Goal: Information Seeking & Learning: Learn about a topic

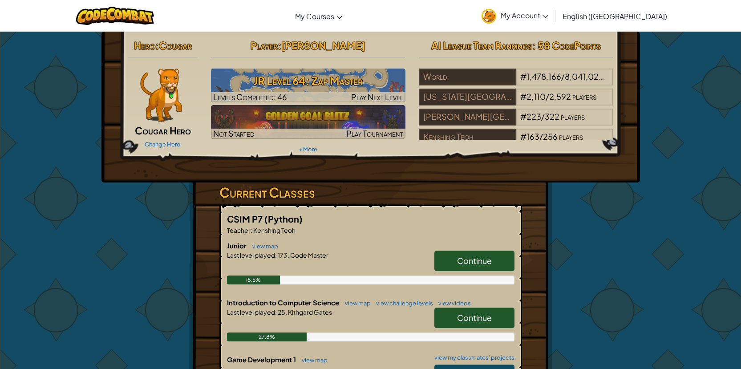
click at [454, 261] on link "Continue" at bounding box center [474, 261] width 80 height 20
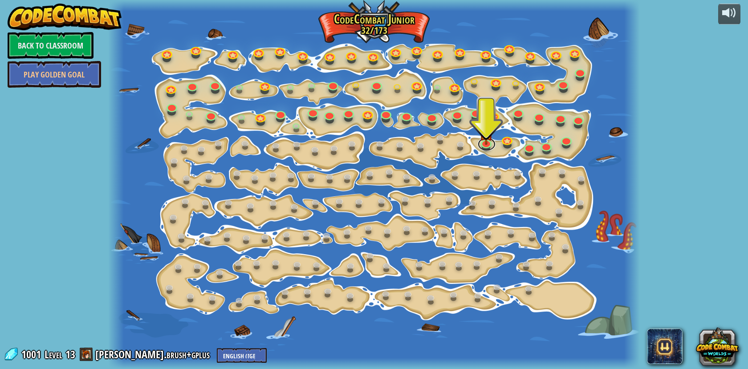
click at [487, 149] on link at bounding box center [487, 144] width 18 height 13
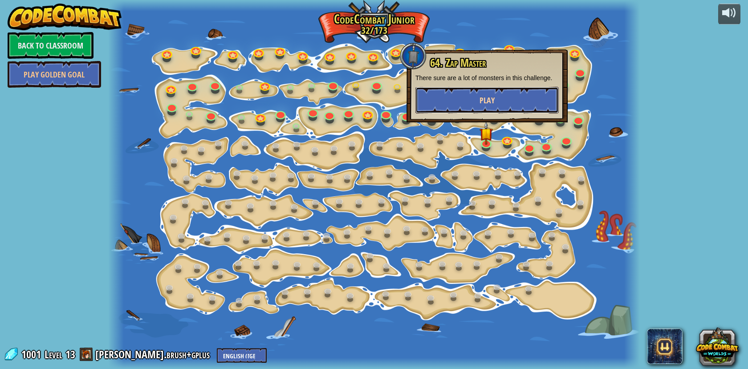
click at [491, 100] on span "Play" at bounding box center [486, 100] width 15 height 11
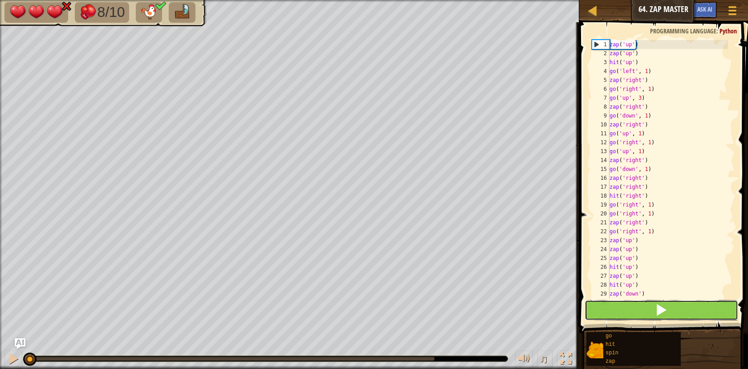
click at [616, 306] on button at bounding box center [661, 310] width 154 height 20
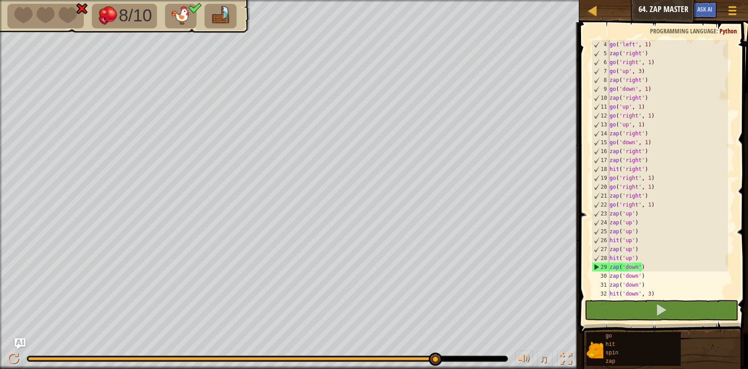
scroll to position [80, 0]
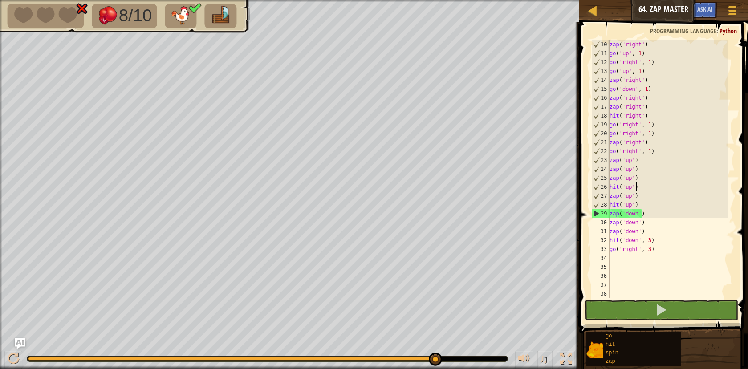
click at [646, 189] on div "zap ( 'right' ) go ( 'up' , 1 ) go ( 'right' , 1 ) go ( 'up' , 1 ) zap ( 'right…" at bounding box center [668, 178] width 120 height 276
type textarea "h"
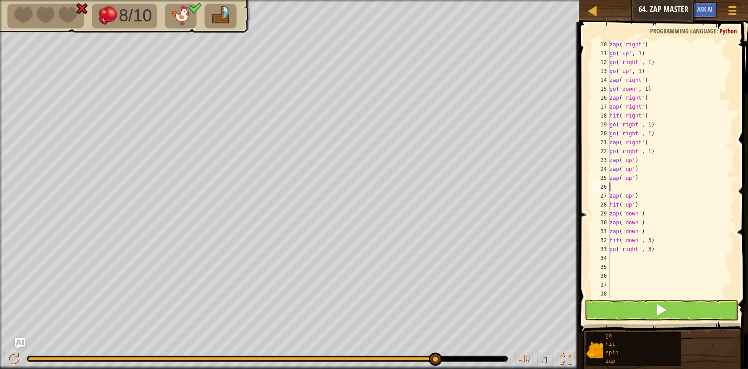
scroll to position [4, 0]
type textarea "zu"
click at [645, 189] on div "zap ( 'right' ) go ( 'up' , 1 ) go ( 'right' , 1 ) go ( 'up' , 1 ) zap ( 'right…" at bounding box center [668, 178] width 120 height 276
click at [611, 302] on button at bounding box center [661, 310] width 154 height 20
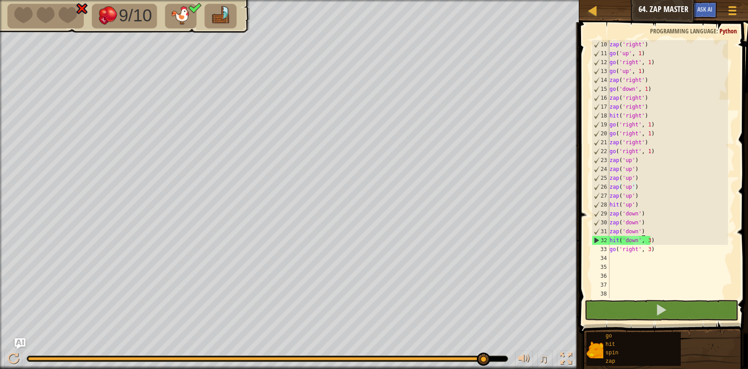
click at [644, 228] on div "zap ( 'right' ) go ( 'up' , 1 ) go ( 'right' , 1 ) go ( 'up' , 1 ) zap ( 'right…" at bounding box center [668, 178] width 120 height 276
type textarea "zap('down')"
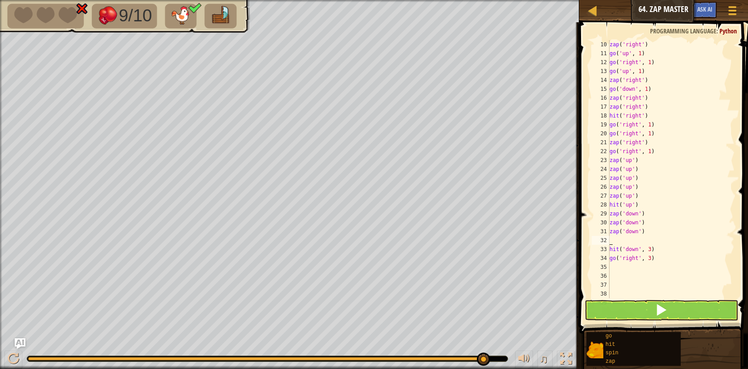
type textarea "zd"
click at [673, 309] on button at bounding box center [661, 310] width 154 height 20
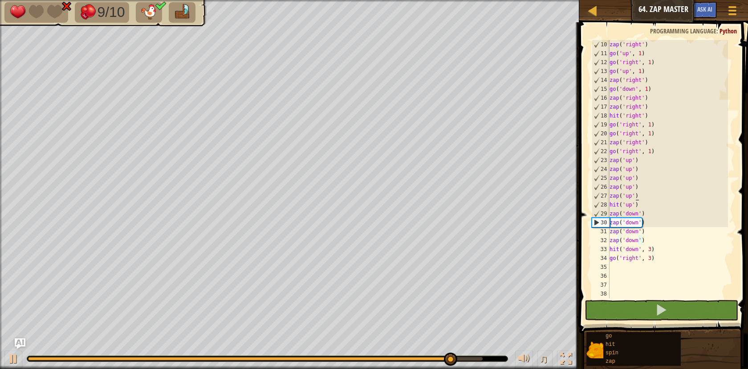
click at [635, 195] on div "zap ( 'right' ) go ( 'up' , 1 ) go ( 'right' , 1 ) go ( 'up' , 1 ) zap ( 'right…" at bounding box center [668, 178] width 120 height 276
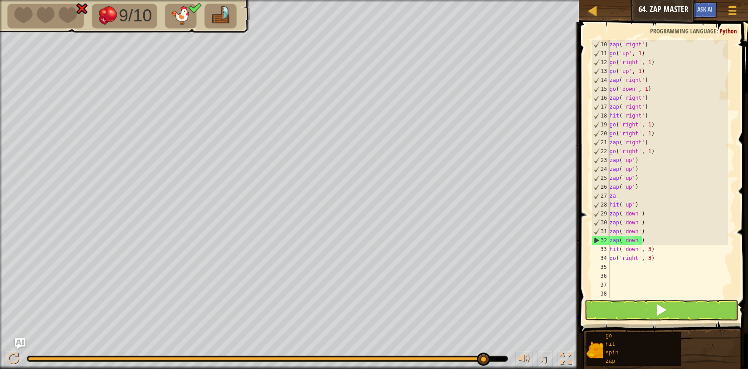
type textarea "z"
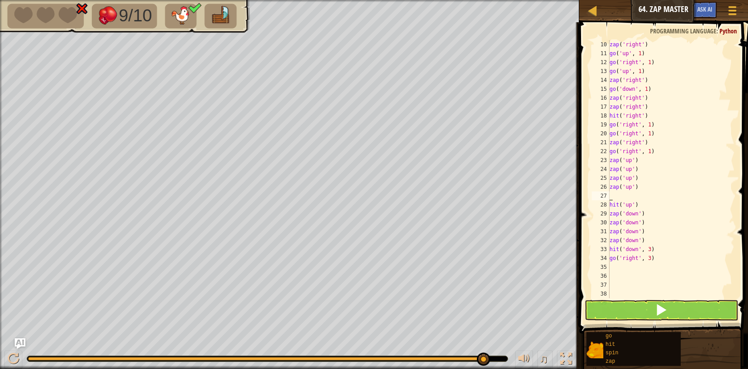
type textarea "hu"
click at [656, 306] on span at bounding box center [661, 310] width 12 height 12
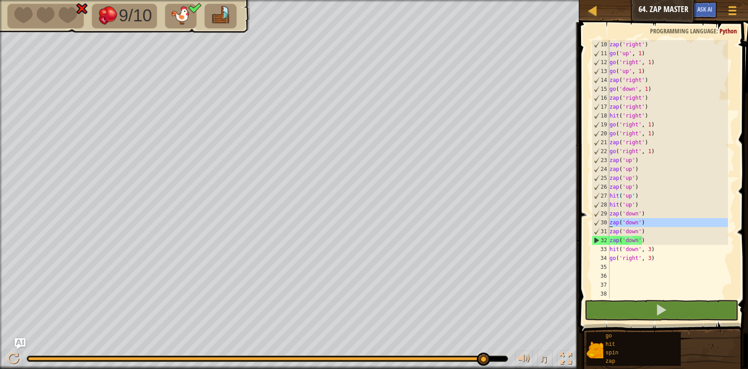
click at [607, 223] on div "30" at bounding box center [600, 222] width 17 height 9
click at [654, 243] on div "zap ( 'right' ) go ( 'up' , 1 ) go ( 'right' , 1 ) go ( 'up' , 1 ) zap ( 'right…" at bounding box center [668, 178] width 120 height 276
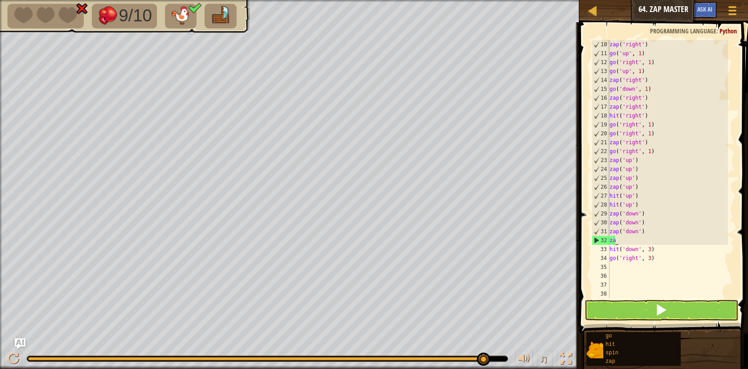
type textarea "z"
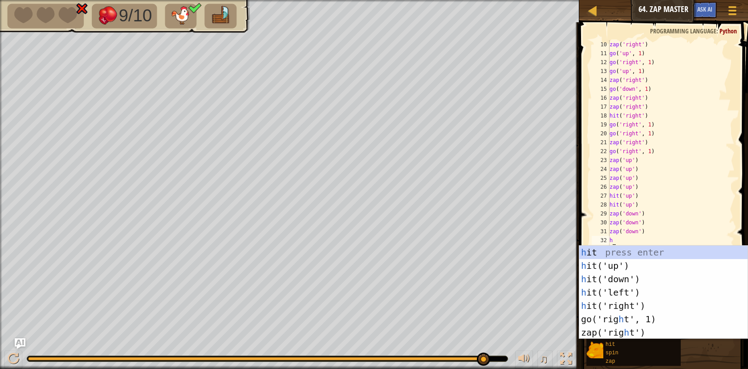
type textarea "hd"
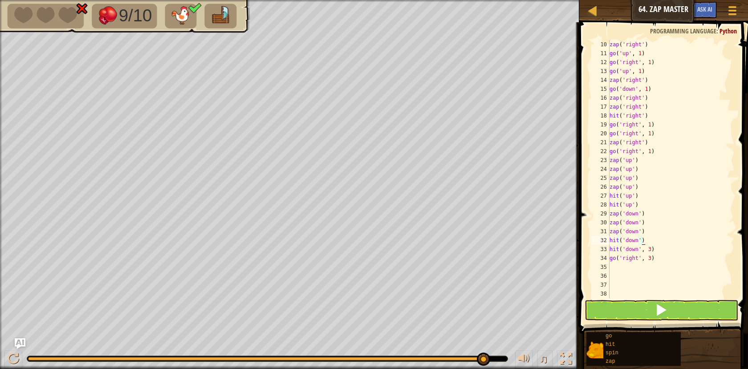
type textarea "hit('down')"
click at [671, 310] on button at bounding box center [661, 310] width 154 height 20
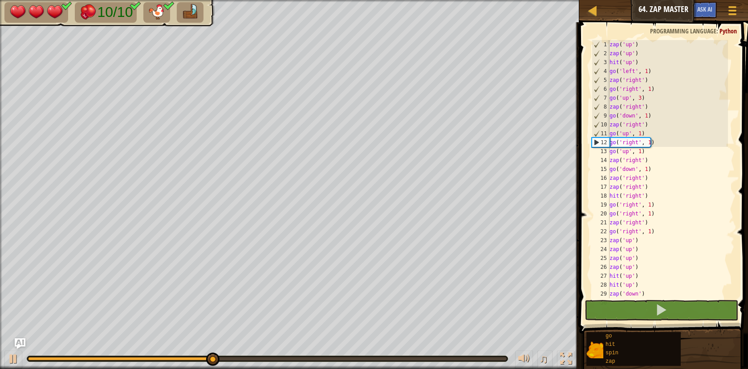
scroll to position [89, 0]
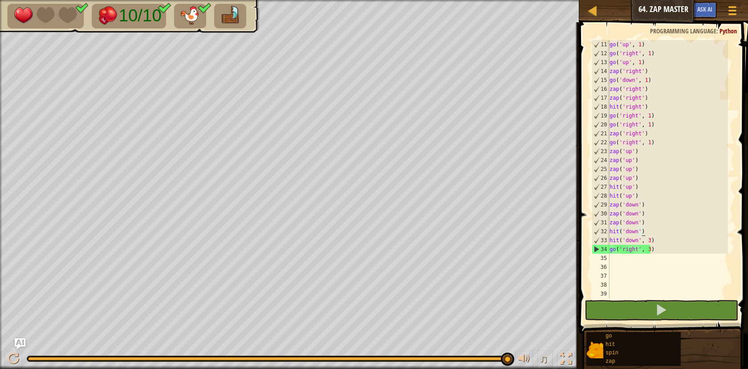
click at [626, 261] on div "go ( 'up' , 1 ) go ( 'right' , 1 ) go ( 'up' , 1 ) zap ( 'right' ) go ( 'down' …" at bounding box center [668, 178] width 120 height 276
click at [646, 249] on div "go ( 'up' , 1 ) go ( 'right' , 1 ) go ( 'up' , 1 ) zap ( 'right' ) go ( 'down' …" at bounding box center [668, 178] width 120 height 276
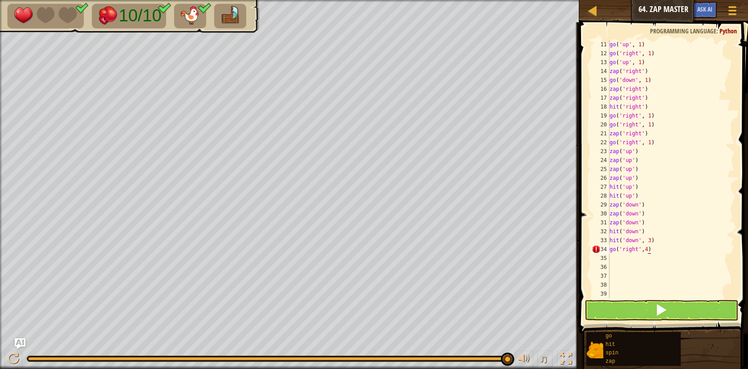
scroll to position [4, 3]
click at [692, 308] on button at bounding box center [661, 310] width 154 height 20
type textarea "go('right',4)"
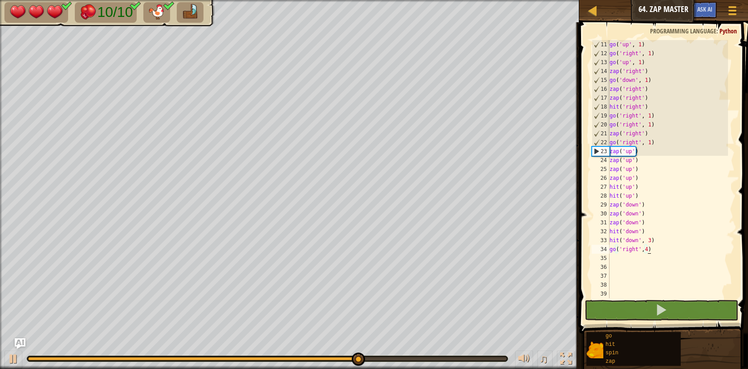
scroll to position [89, 0]
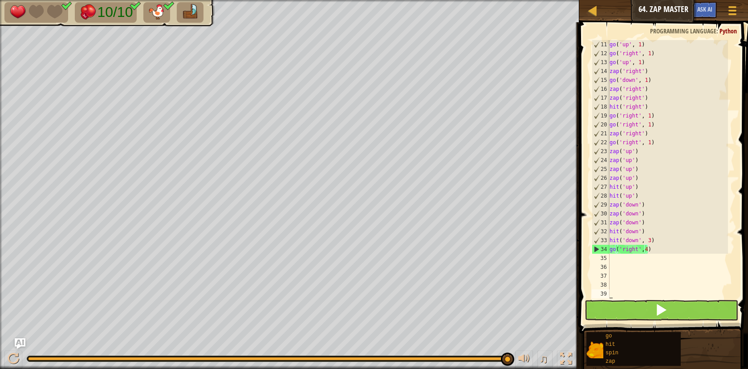
drag, startPoint x: 648, startPoint y: 293, endPoint x: 647, endPoint y: 303, distance: 9.9
click at [647, 297] on div "go ( 'up' , 1 ) go ( 'right' , 1 ) go ( 'up' , 1 ) zap ( 'right' ) go ( 'down' …" at bounding box center [668, 178] width 120 height 276
drag, startPoint x: 646, startPoint y: 307, endPoint x: 646, endPoint y: 313, distance: 6.2
click at [646, 313] on button at bounding box center [661, 310] width 154 height 20
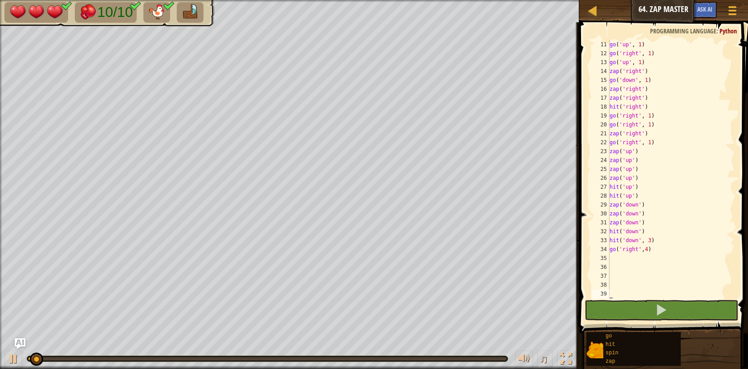
click at [588, 292] on span at bounding box center [664, 164] width 176 height 337
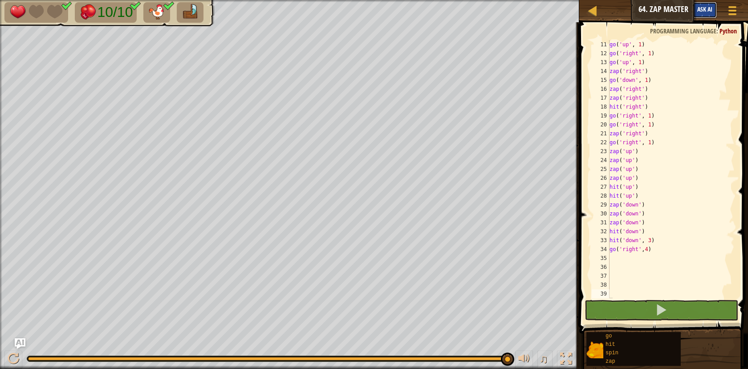
click at [697, 3] on button "Ask AI" at bounding box center [705, 10] width 24 height 16
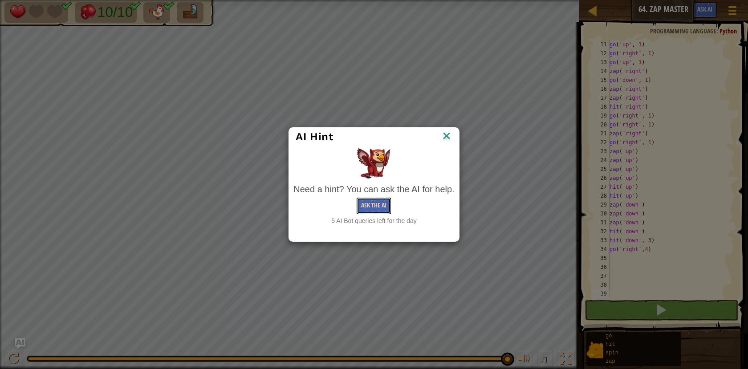
click at [369, 206] on button "Ask the AI" at bounding box center [374, 206] width 34 height 16
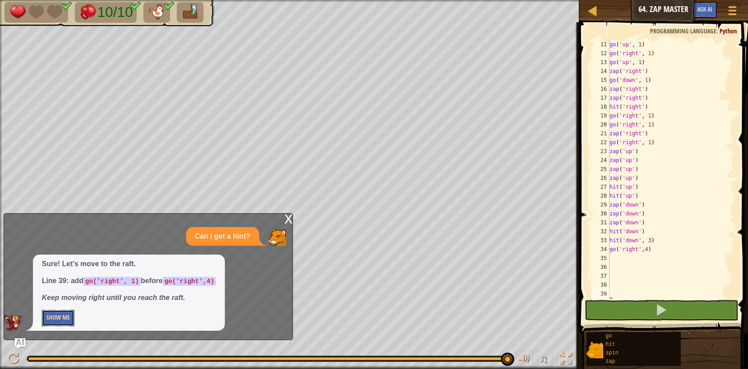
click at [52, 323] on button "Show Me" at bounding box center [58, 318] width 32 height 16
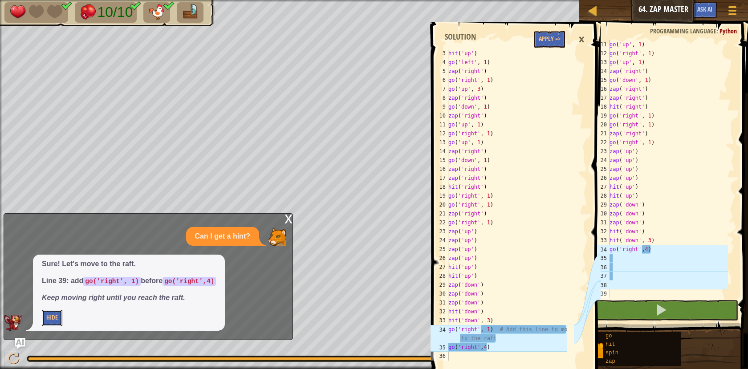
scroll to position [18, 0]
click at [558, 34] on button "Apply =>" at bounding box center [549, 39] width 31 height 16
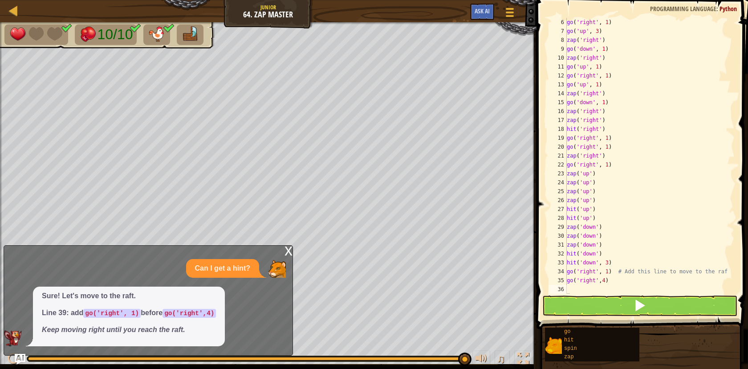
scroll to position [45, 0]
click at [624, 300] on button at bounding box center [639, 306] width 195 height 20
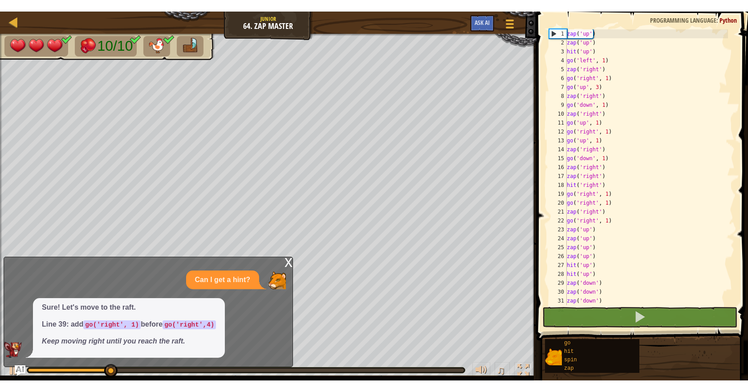
scroll to position [0, 0]
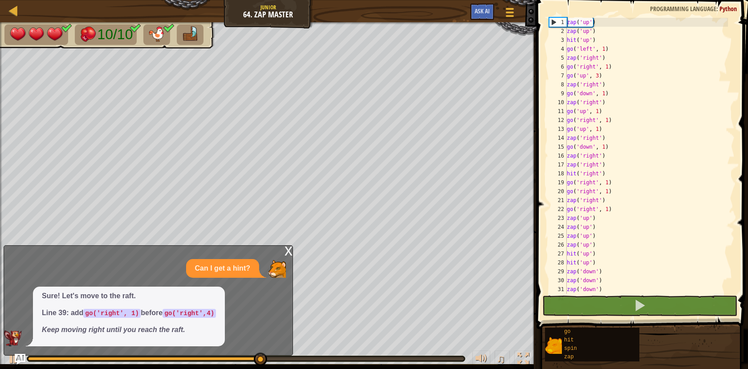
click at [288, 254] on div "x" at bounding box center [288, 250] width 8 height 9
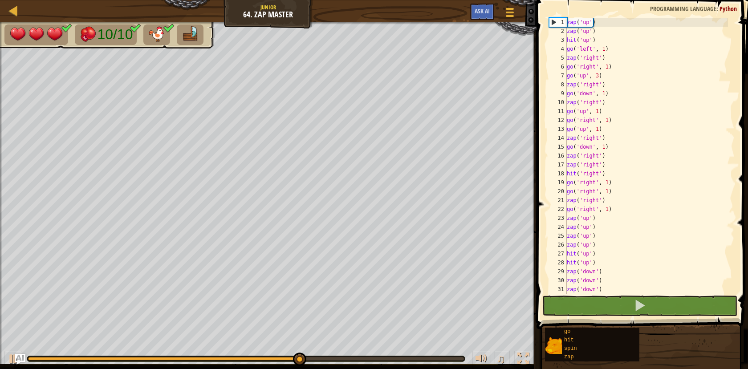
drag, startPoint x: 634, startPoint y: 13, endPoint x: 681, endPoint y: 0, distance: 48.8
click at [657, 8] on div "1 2 3 4 5 6 7 8 9 10 11 12 13 14 15 16 17 18 19 20 21 22 23 24 25 26 27 28 29 3…" at bounding box center [641, 181] width 214 height 355
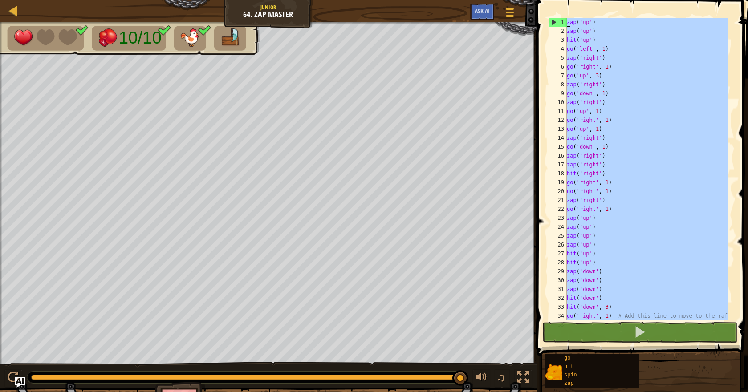
drag, startPoint x: 620, startPoint y: 311, endPoint x: 584, endPoint y: 11, distance: 302.6
click at [584, 11] on div "1 2 3 4 5 6 7 8 9 10 11 12 13 14 15 16 17 18 19 20 21 22 23 24 25 26 27 28 29 3…" at bounding box center [641, 195] width 214 height 382
type textarea "zap('up') zap('up')"
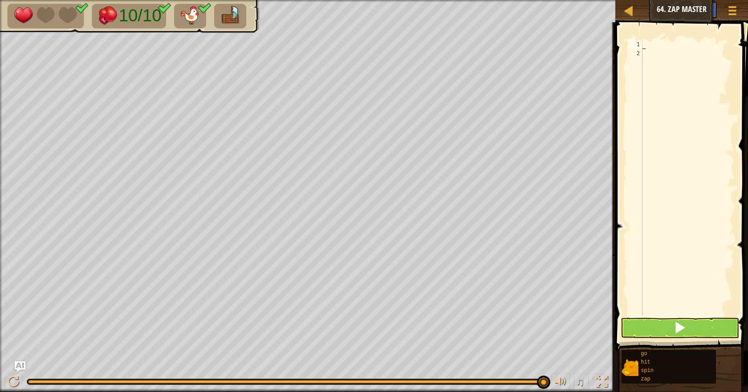
paste textarea "go('right',4)"
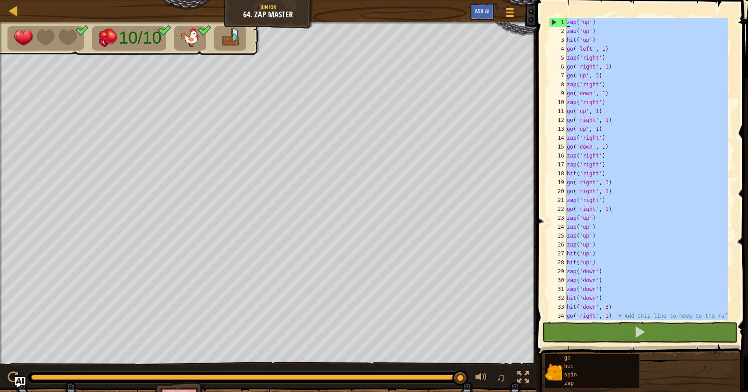
drag, startPoint x: 635, startPoint y: 305, endPoint x: 560, endPoint y: 2, distance: 312.1
click at [560, 4] on div "go('right',4) 1 2 3 4 5 6 7 8 9 10 11 12 13 14 15 16 17 18 19 20 21 22 23 24 25…" at bounding box center [641, 195] width 214 height 382
type textarea "zap('up') zap('up')"
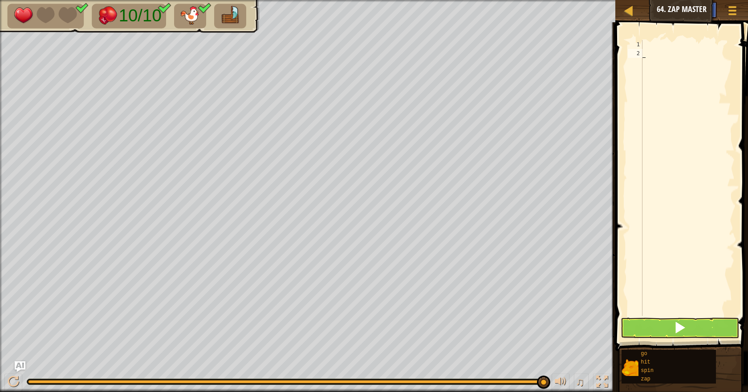
click at [666, 55] on div at bounding box center [688, 187] width 94 height 294
drag, startPoint x: 661, startPoint y: 55, endPoint x: 627, endPoint y: 38, distance: 37.8
click at [627, 38] on div "= 1 2 3 = ההההההההההההההההההההההההההההההההההההההההההההההההההההההההההההההההההההה…" at bounding box center [679, 204] width 135 height 355
type textarea "="
click at [658, 327] on button at bounding box center [679, 328] width 118 height 20
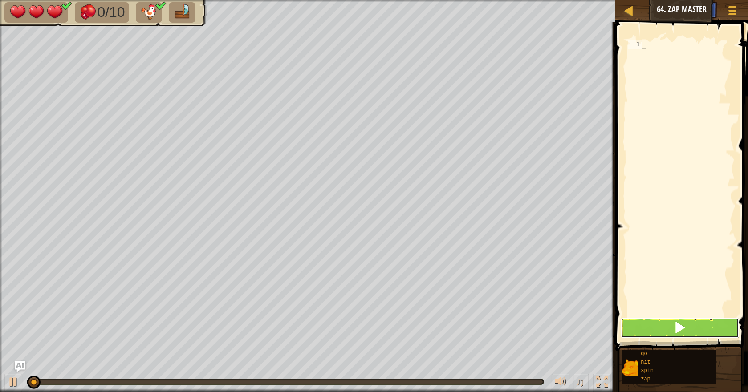
click at [658, 327] on button at bounding box center [679, 328] width 118 height 20
click at [12, 369] on div at bounding box center [14, 382] width 12 height 12
type textarea "g"
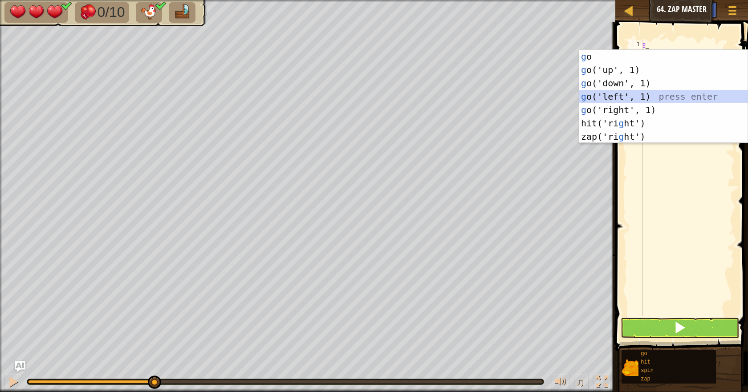
click at [660, 96] on div "g o press enter g o('up', 1) press enter g o('down', 1) press enter g o('left',…" at bounding box center [663, 110] width 168 height 120
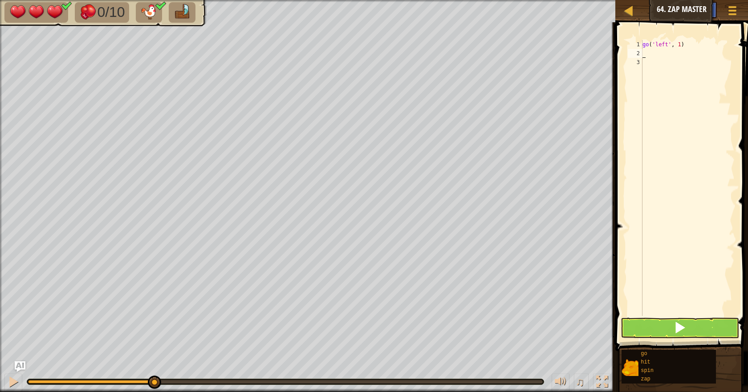
type textarea "z"
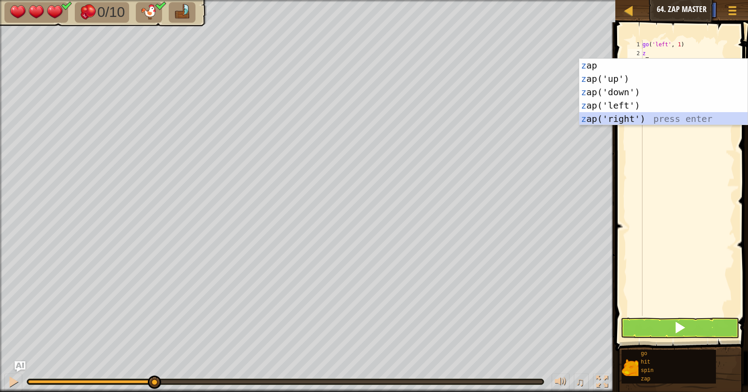
click at [636, 121] on div "z ap press enter z ap('up') press enter z ap('down') press enter z ap('left') p…" at bounding box center [663, 105] width 168 height 93
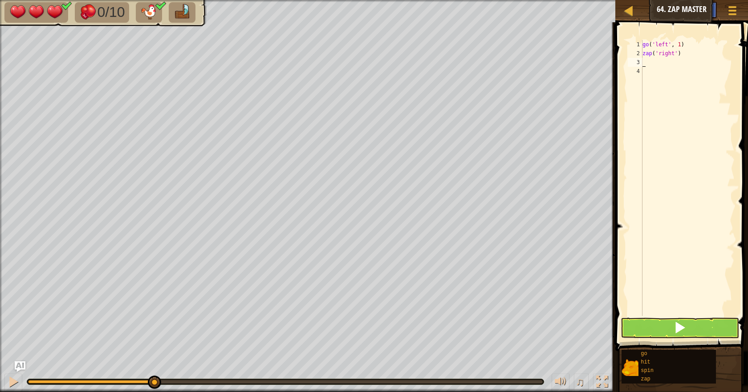
click at [690, 45] on div "go ( 'left' , 1 ) zap ( 'right' )" at bounding box center [688, 187] width 94 height 294
type textarea "go('left', 1)"
click at [667, 66] on div "go ( 'left' , 1 ) zap ( 'right' )" at bounding box center [688, 187] width 94 height 294
type textarea "g"
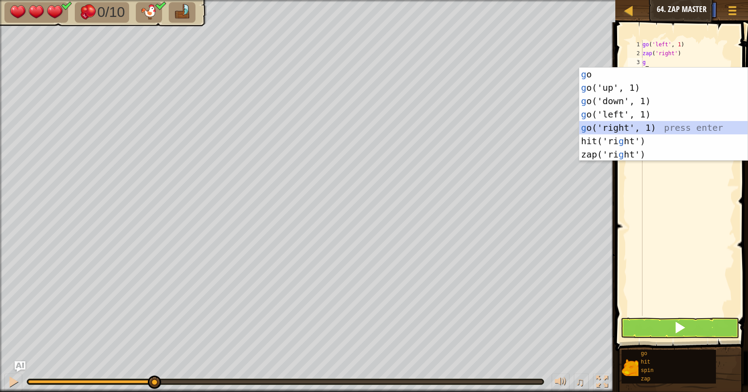
click at [652, 125] on div "g o press enter g o('up', 1) press enter g o('down', 1) press enter g o('left',…" at bounding box center [663, 128] width 168 height 120
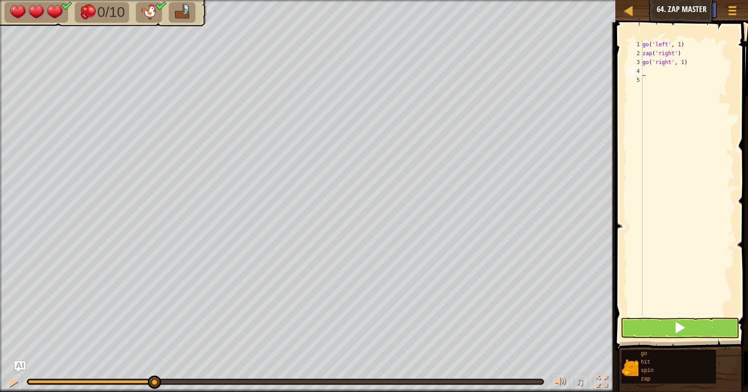
type textarea "a"
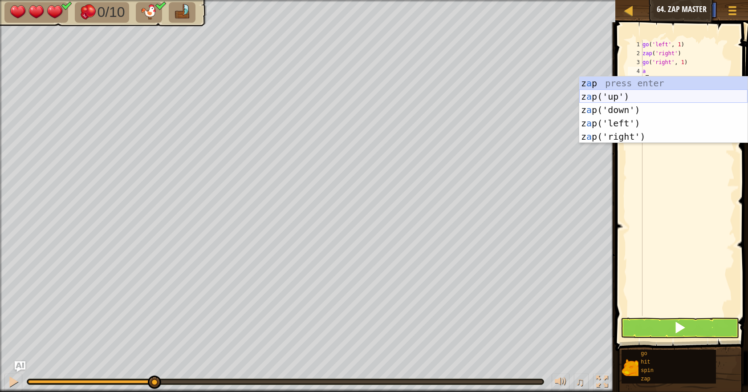
click at [652, 97] on div "z a p press enter z a p('up') press enter z a p('down') press enter z a p('left…" at bounding box center [663, 123] width 168 height 93
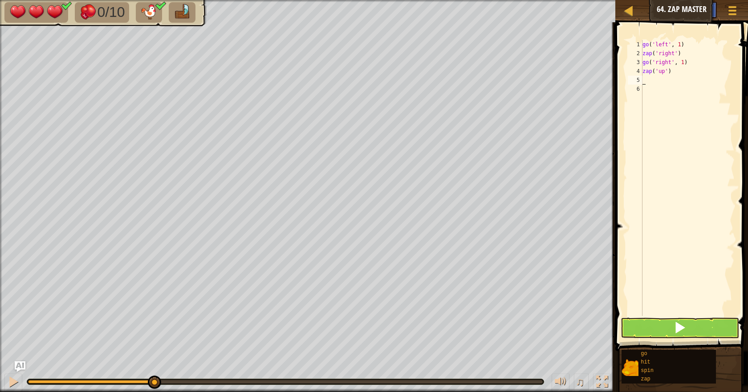
type textarea "zap('up')"
click at [678, 76] on div "go ( 'left' , 1 ) zap ( 'right' ) go ( 'right' , 1 ) zap ( 'up' )" at bounding box center [688, 187] width 94 height 294
type textarea "z"
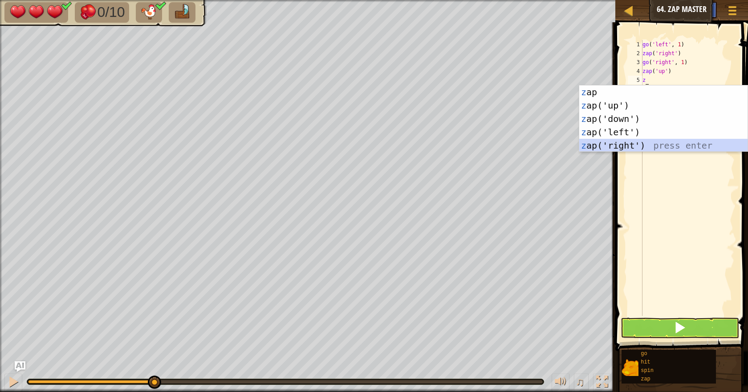
click at [605, 141] on div "z ap press enter z ap('up') press enter z ap('down') press enter z ap('left') p…" at bounding box center [663, 131] width 168 height 93
type textarea "z"
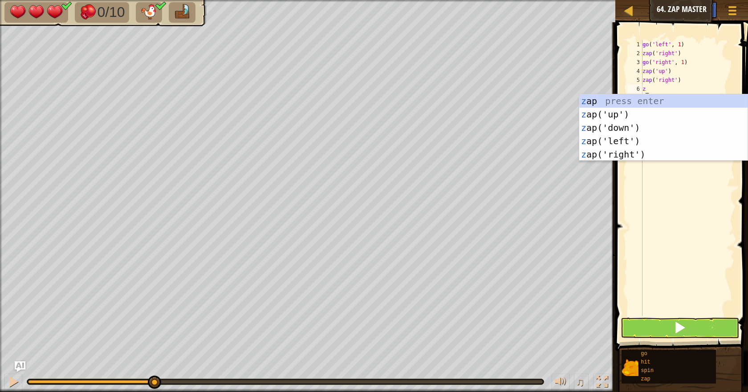
click at [691, 88] on div "go ( 'left' , 1 ) zap ( 'right' ) go ( 'right' , 1 ) zap ( 'up' ) zap ( 'right'…" at bounding box center [688, 187] width 94 height 294
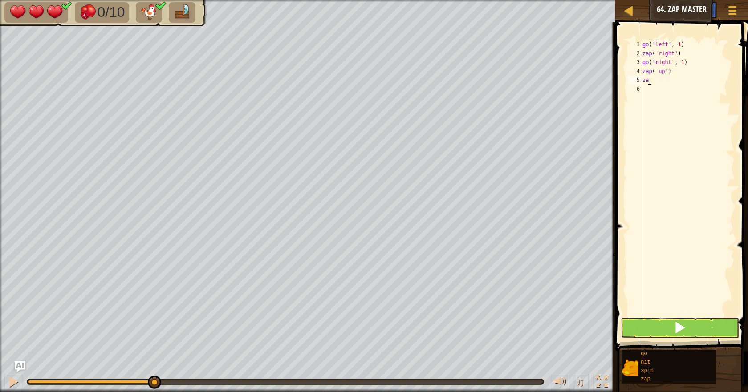
type textarea "z"
type textarea "zap('up')"
click at [657, 82] on div "go ( 'left' , 1 ) zap ( 'right' ) go ( 'right' , 1 ) zap ( 'up' )" at bounding box center [688, 187] width 94 height 294
type textarea "z"
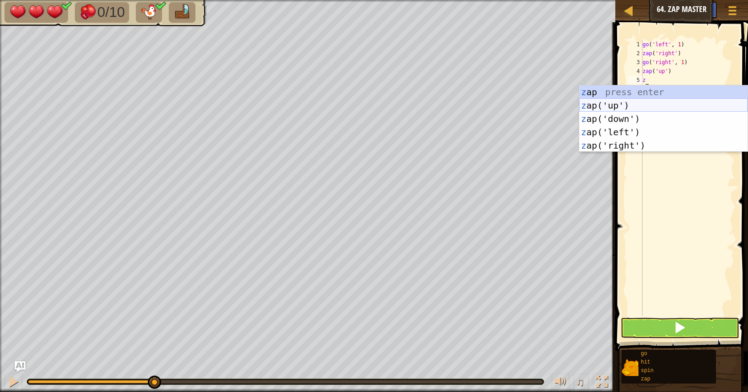
click at [636, 110] on div "z ap press enter z ap('up') press enter z ap('down') press enter z ap('left') p…" at bounding box center [663, 131] width 168 height 93
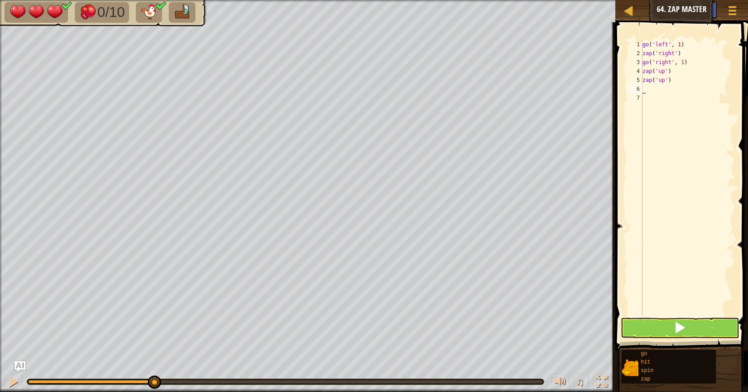
type textarea "z"
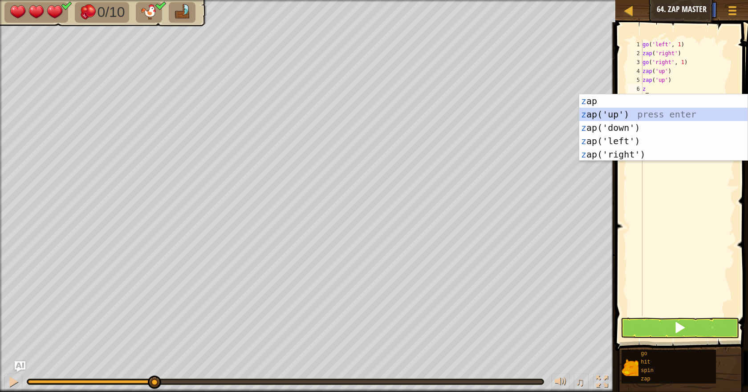
click at [636, 115] on div "z ap press enter z ap('up') press enter z ap('down') press enter z ap('left') p…" at bounding box center [663, 140] width 168 height 93
type textarea "z"
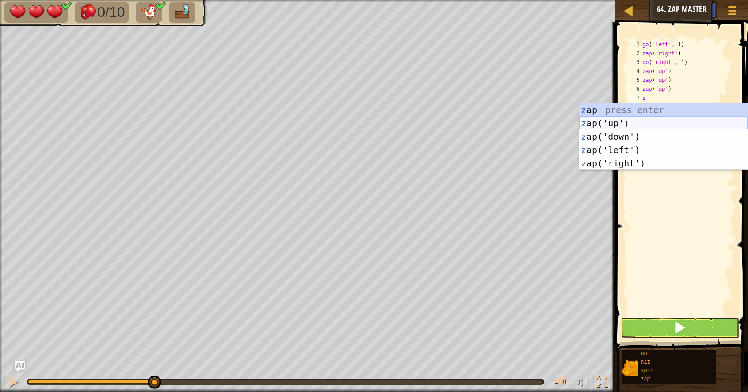
click at [642, 124] on div "z ap press enter z ap('up') press enter z ap('down') press enter z ap('left') p…" at bounding box center [663, 149] width 168 height 93
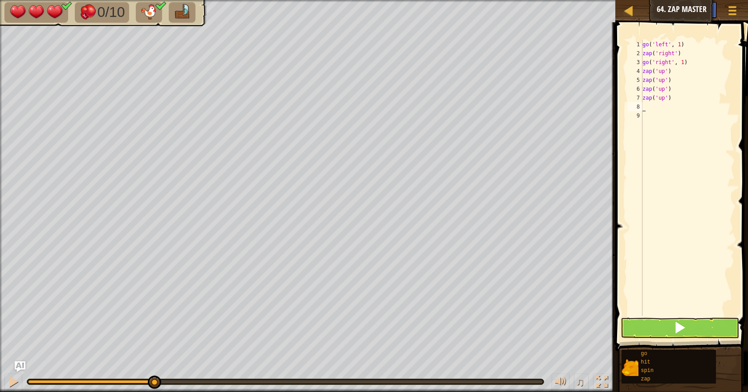
type textarea "g"
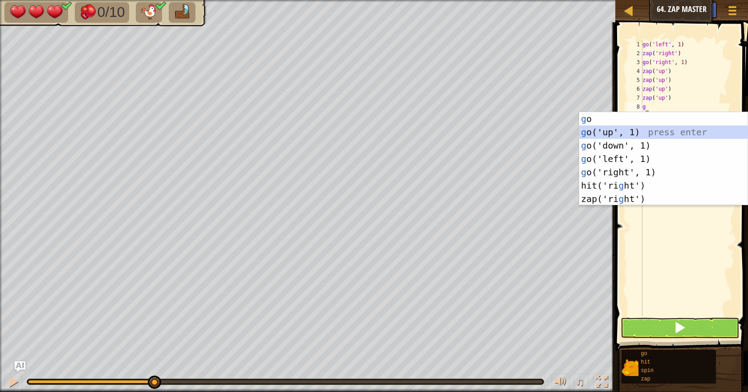
click at [636, 131] on div "g o press enter g o('up', 1) press enter g o('down', 1) press enter g o('left',…" at bounding box center [663, 172] width 168 height 120
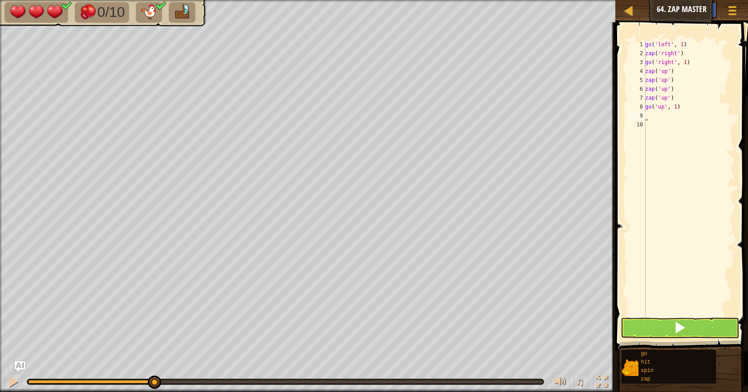
type textarea "w"
click at [674, 106] on div "go ( 'left' , 1 ) zap ( 'right' ) go ( 'right' , 1 ) zap ( 'up' ) zap ( 'up' ) …" at bounding box center [688, 187] width 91 height 294
type textarea "go('up', 3))"
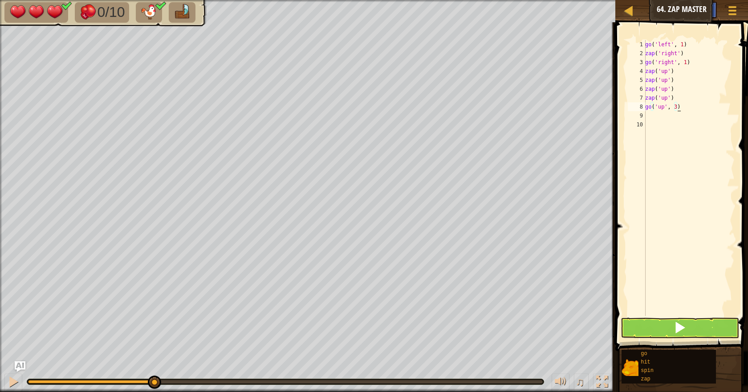
click at [661, 119] on div "go ( 'left' , 1 ) zap ( 'right' ) go ( 'right' , 1 ) zap ( 'up' ) zap ( 'up' ) …" at bounding box center [688, 187] width 91 height 294
type textarea "g"
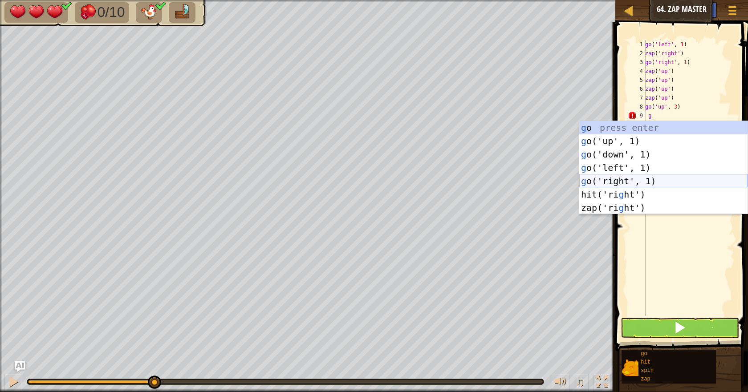
click at [674, 185] on div "g o press enter g o('up', 1) press enter g o('down', 1) press enter g o('left',…" at bounding box center [663, 181] width 168 height 120
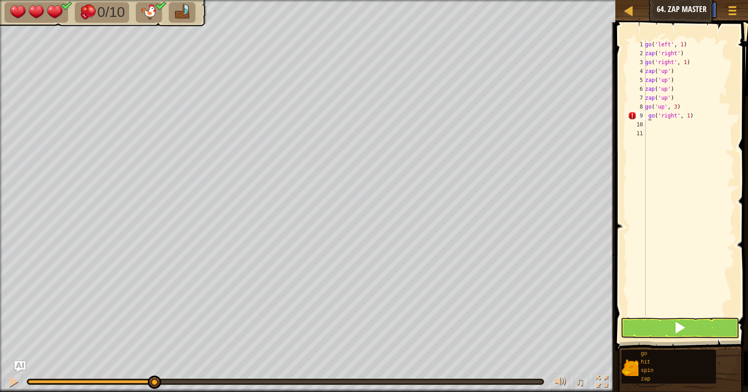
click at [647, 118] on div "go ( 'left' , 1 ) zap ( 'right' ) go ( 'right' , 1 ) zap ( 'up' ) zap ( 'up' ) …" at bounding box center [688, 187] width 91 height 294
click at [681, 116] on div "go ( 'left' , 1 ) zap ( 'right' ) go ( 'right' , 1 ) zap ( 'up' ) zap ( 'up' ) …" at bounding box center [688, 187] width 91 height 294
type textarea "go('right', 2))"
click at [650, 128] on div "go ( 'left' , 1 ) zap ( 'right' ) go ( 'right' , 1 ) zap ( 'up' ) zap ( 'up' ) …" at bounding box center [688, 187] width 91 height 294
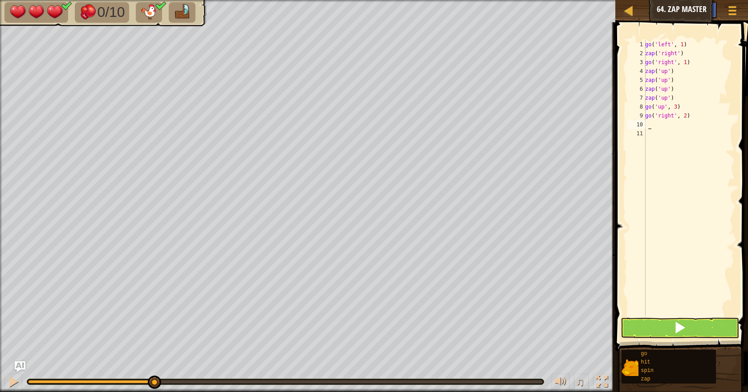
scroll to position [4, 0]
type textarea "s"
click at [649, 136] on div "s pin press enter" at bounding box center [663, 150] width 168 height 40
click at [647, 124] on div "go ( 'left' , 1 ) zap ( 'right' ) go ( 'right' , 1 ) zap ( 'up' ) zap ( 'up' ) …" at bounding box center [688, 187] width 91 height 294
type textarea "spin()"
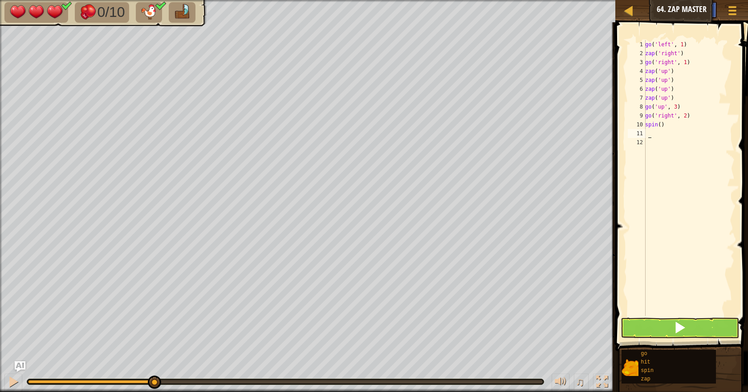
click at [671, 137] on div "go ( 'left' , 1 ) zap ( 'right' ) go ( 'right' , 1 ) zap ( 'up' ) zap ( 'up' ) …" at bounding box center [688, 187] width 91 height 294
click at [665, 148] on div "go ( 'left' , 1 ) zap ( 'right' ) go ( 'right' , 1 ) zap ( 'up' ) zap ( 'up' ) …" at bounding box center [688, 187] width 91 height 294
type textarea "z"
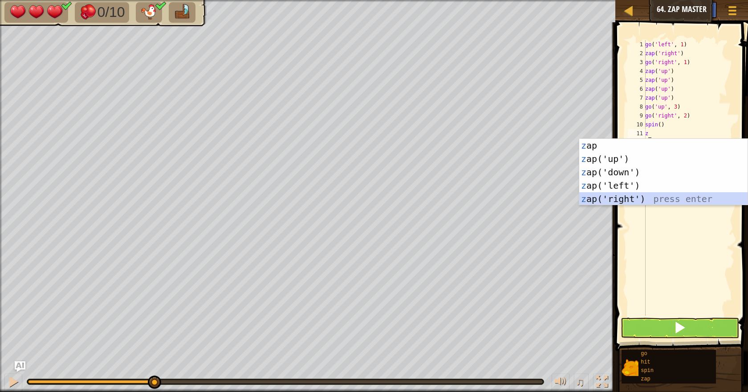
click at [597, 198] on div "z ap press enter z ap('up') press enter z ap('down') press enter z ap('left') p…" at bounding box center [663, 185] width 168 height 93
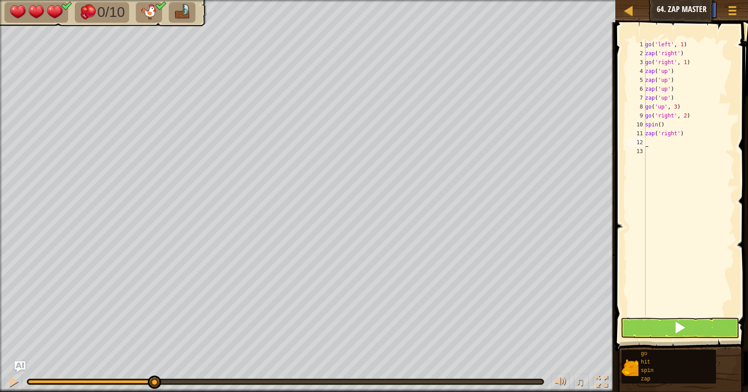
type textarea "z"
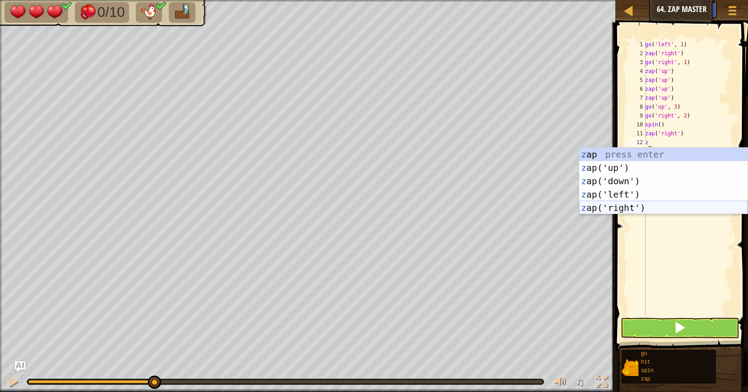
click at [612, 207] on div "z ap press enter z ap('up') press enter z ap('down') press enter z ap('left') p…" at bounding box center [663, 194] width 168 height 93
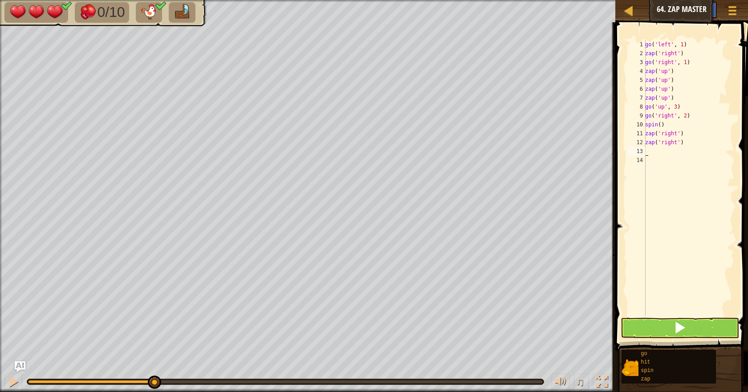
type textarea "h"
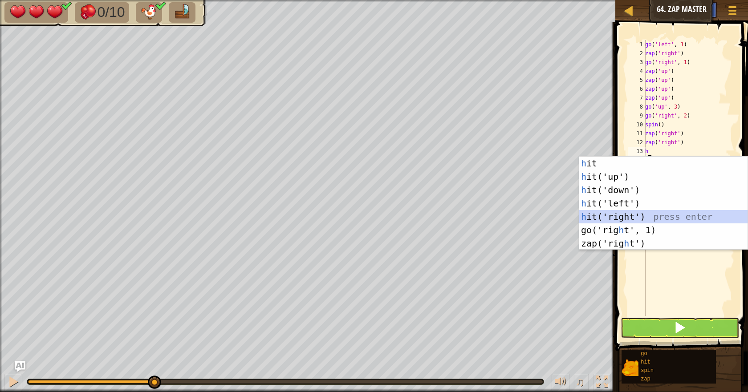
click at [635, 213] on div "h it press enter h it('up') press enter h it('down') press enter h it('left') p…" at bounding box center [663, 217] width 168 height 120
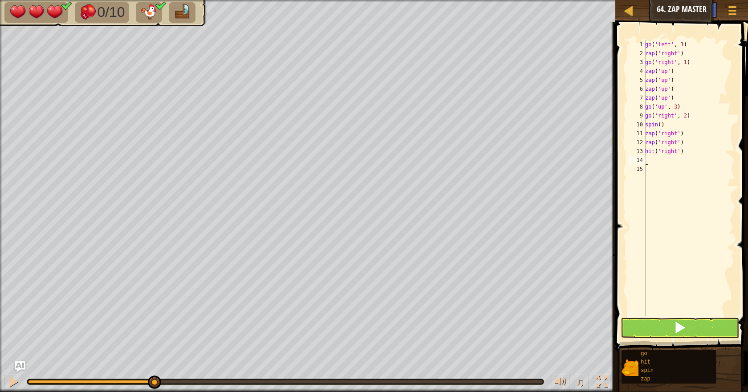
type textarea "g"
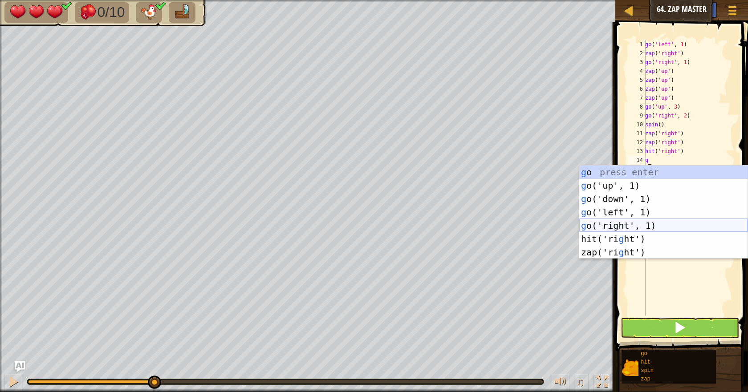
click at [600, 226] on div "g o press enter g o('up', 1) press enter g o('down', 1) press enter g o('left',…" at bounding box center [663, 226] width 168 height 120
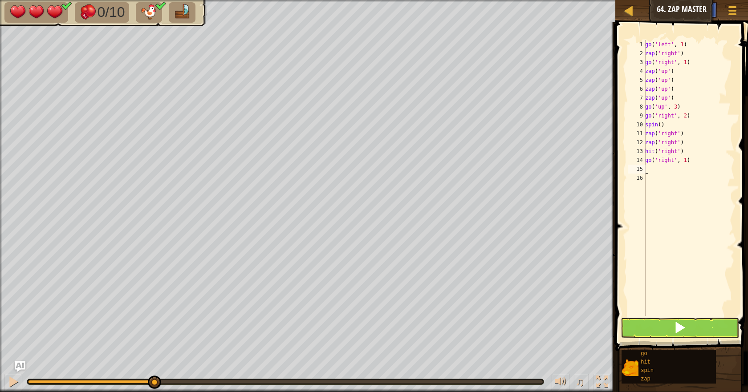
click at [683, 164] on div "go ( 'left' , 1 ) zap ( 'right' ) go ( 'right' , 1 ) zap ( 'up' ) zap ( 'up' ) …" at bounding box center [688, 187] width 91 height 294
click at [682, 161] on div "go ( 'left' , 1 ) zap ( 'right' ) go ( 'right' , 1 ) zap ( 'up' ) zap ( 'up' ) …" at bounding box center [688, 187] width 91 height 294
type textarea "go('right', 2))"
click at [686, 174] on div "go ( 'left' , 1 ) zap ( 'right' ) go ( 'right' , 1 ) zap ( 'up' ) zap ( 'up' ) …" at bounding box center [688, 187] width 91 height 294
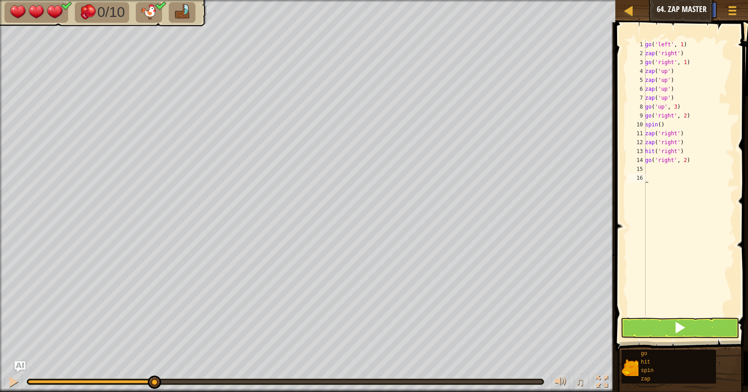
scroll to position [4, 0]
type textarea "h"
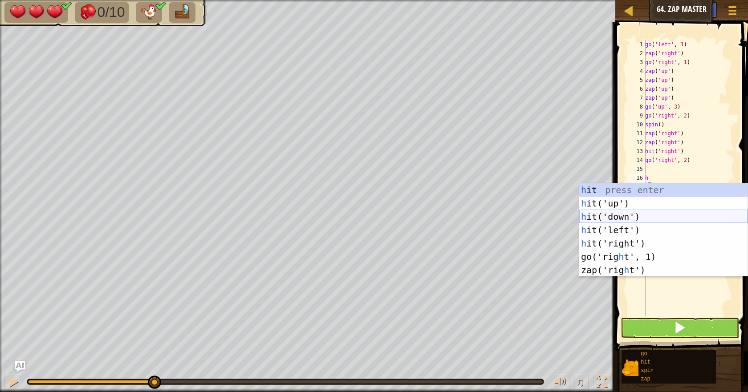
click at [628, 220] on div "h it press enter h it('up') press enter h it('down') press enter h it('left') p…" at bounding box center [663, 243] width 168 height 120
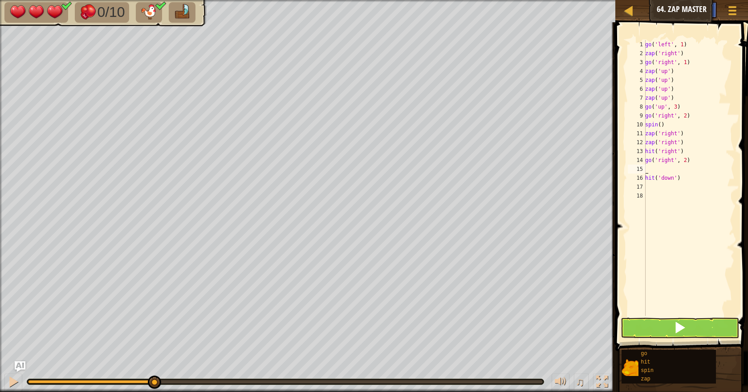
click at [665, 170] on div "go ( 'left' , 1 ) zap ( 'right' ) go ( 'right' , 1 ) zap ( 'up' ) zap ( 'up' ) …" at bounding box center [688, 187] width 91 height 294
type textarea "h"
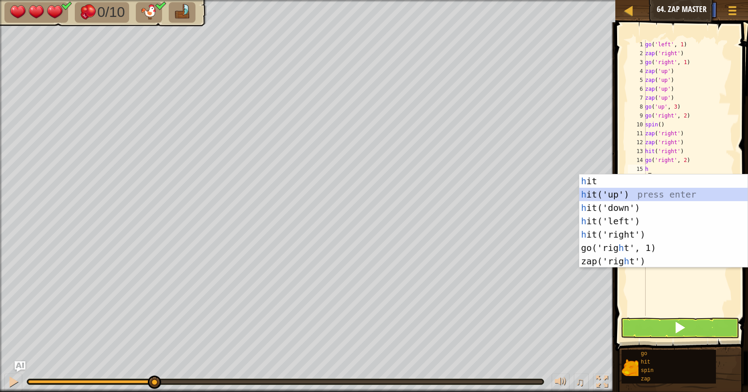
click at [649, 191] on div "h it press enter h it('up') press enter h it('down') press enter h it('left') p…" at bounding box center [663, 234] width 168 height 120
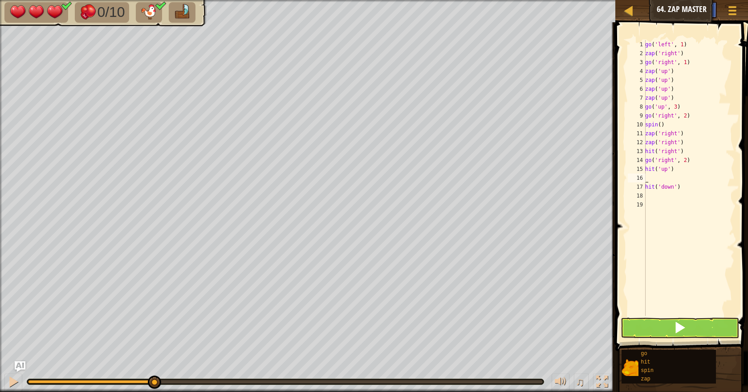
type textarea "g"
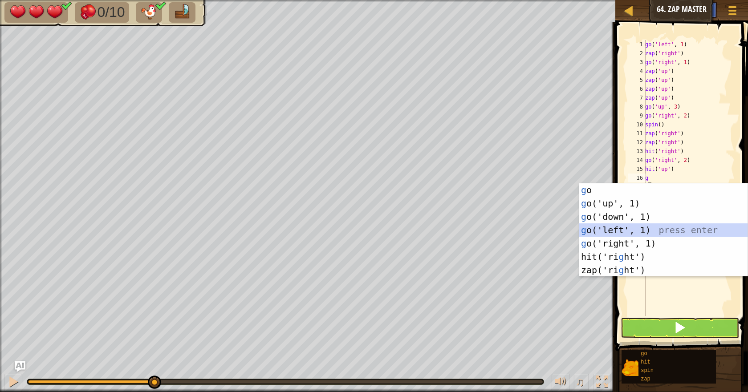
click at [626, 227] on div "g o press enter g o('up', 1) press enter g o('down', 1) press enter g o('left',…" at bounding box center [663, 243] width 168 height 120
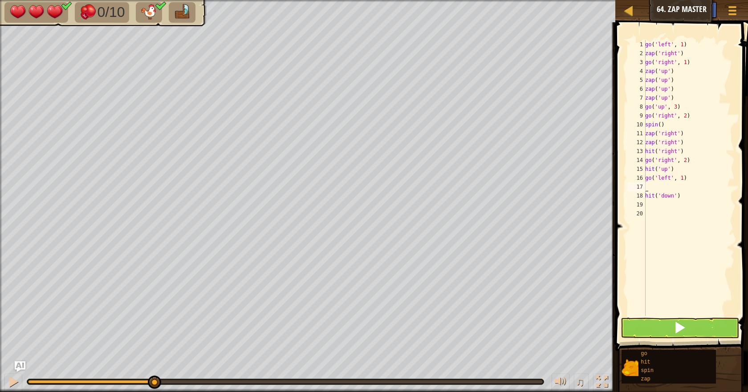
type textarea "z"
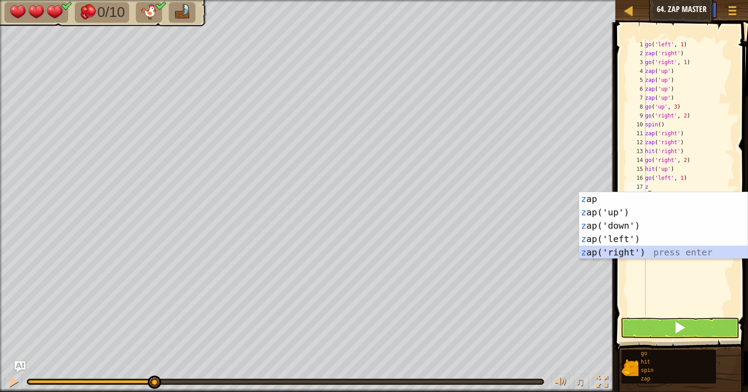
click at [641, 251] on div "z ap press enter z ap('up') press enter z ap('down') press enter z ap('left') p…" at bounding box center [663, 238] width 168 height 93
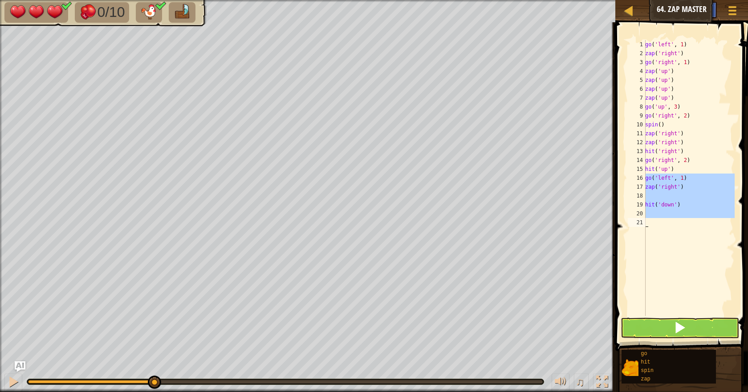
drag, startPoint x: 646, startPoint y: 177, endPoint x: 711, endPoint y: 237, distance: 88.5
click at [711, 237] on div "go ( 'left' , 1 ) zap ( 'right' ) go ( 'right' , 1 ) zap ( 'up' ) zap ( 'up' ) …" at bounding box center [688, 187] width 91 height 294
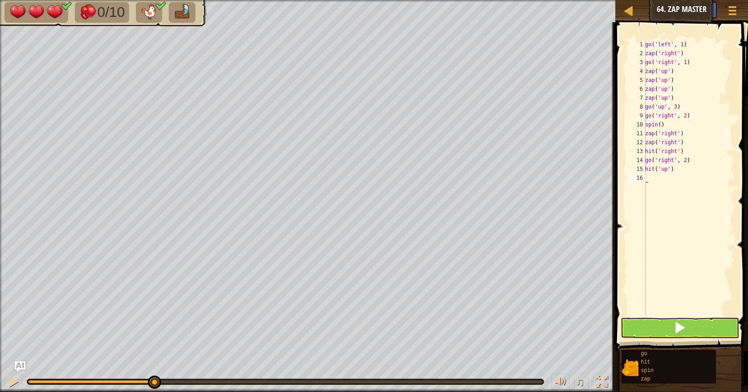
type textarea "h"
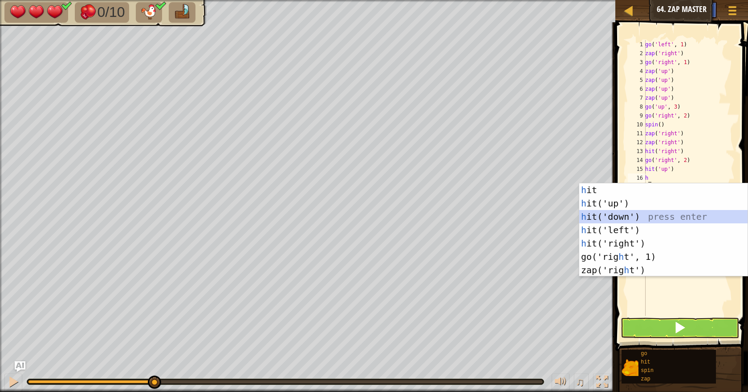
click at [624, 216] on div "h it press enter h it('up') press enter h it('down') press enter h it('left') p…" at bounding box center [663, 243] width 168 height 120
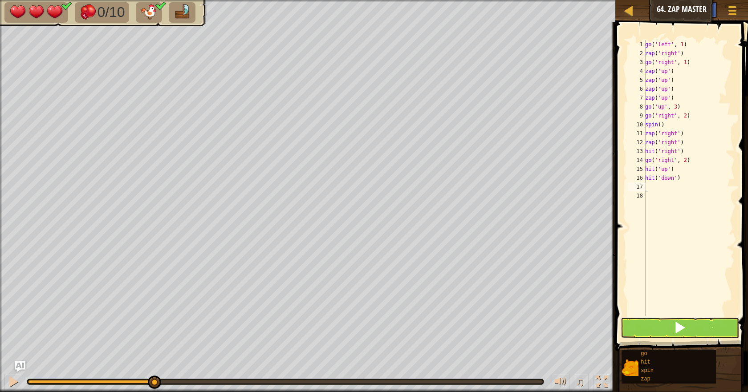
type textarea "g"
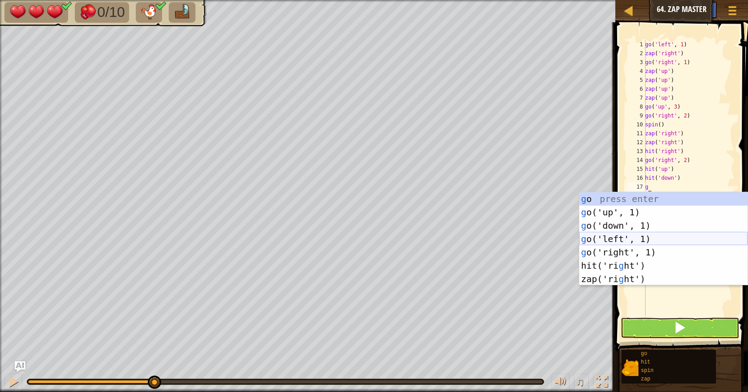
click at [596, 239] on div "g o press enter g o('up', 1) press enter g o('down', 1) press enter g o('left',…" at bounding box center [663, 252] width 168 height 120
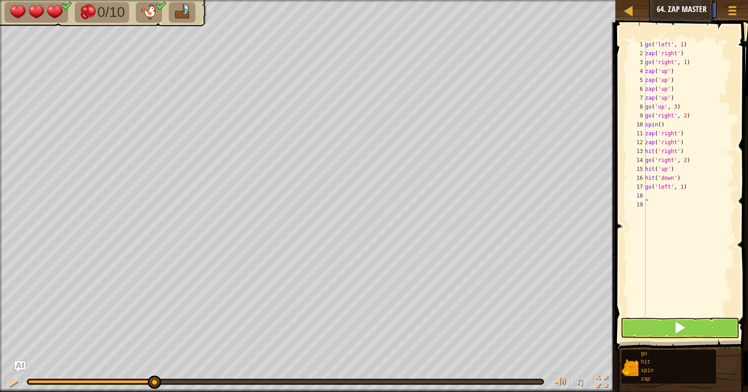
type textarea "z"
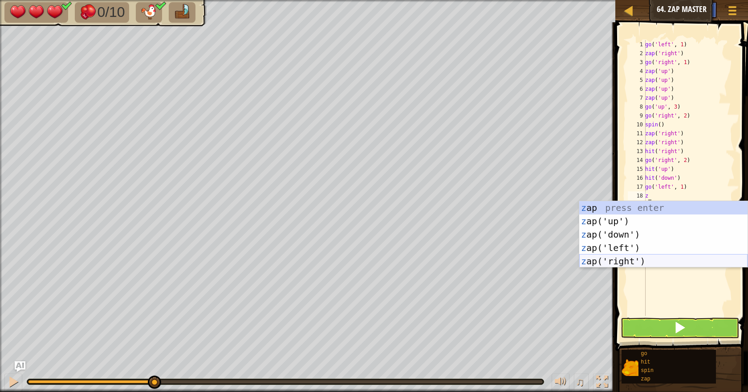
click at [614, 259] on div "z ap press enter z ap('up') press enter z ap('down') press enter z ap('left') p…" at bounding box center [663, 247] width 168 height 93
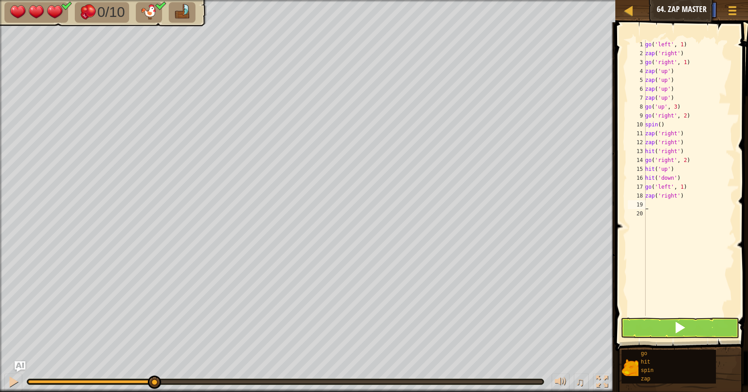
type textarea "g"
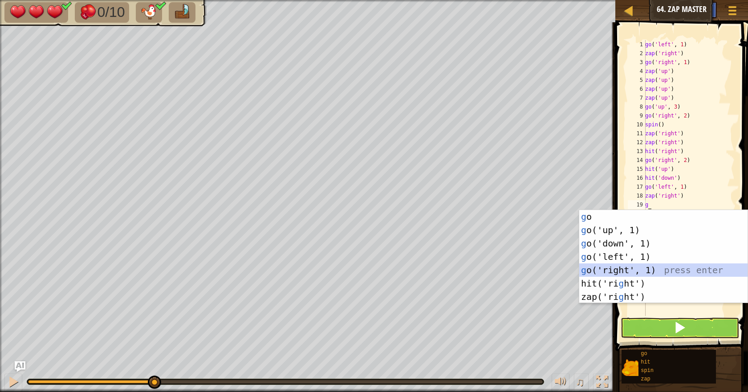
click at [627, 267] on div "g o press enter g o('up', 1) press enter g o('down', 1) press enter g o('left',…" at bounding box center [663, 270] width 168 height 120
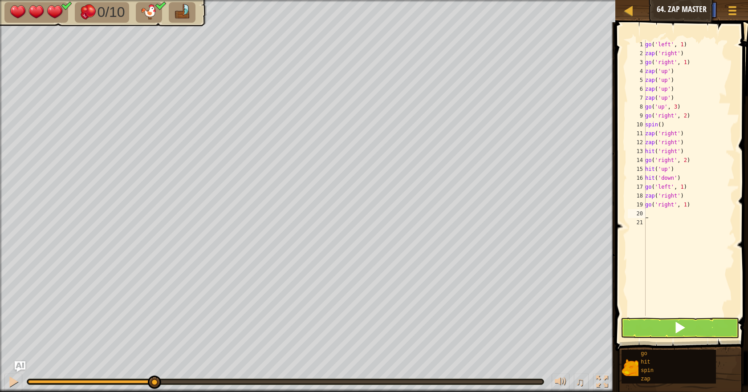
click at [681, 207] on div "go ( 'left' , 1 ) zap ( 'right' ) go ( 'right' , 1 ) zap ( 'up' ) zap ( 'up' ) …" at bounding box center [688, 187] width 91 height 294
click at [682, 205] on div "go ( 'left' , 1 ) zap ( 'right' ) go ( 'right' , 1 ) zap ( 'up' ) zap ( 'up' ) …" at bounding box center [688, 187] width 91 height 294
click at [667, 322] on button at bounding box center [679, 328] width 118 height 20
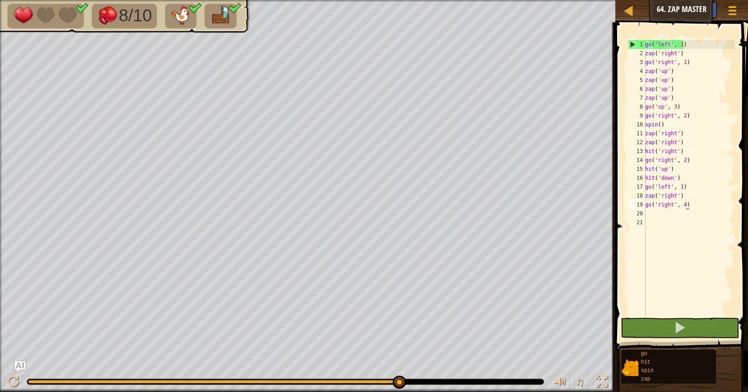
click at [692, 188] on div "go ( 'left' , 1 ) zap ( 'right' ) go ( 'right' , 1 ) zap ( 'up' ) zap ( 'up' ) …" at bounding box center [688, 187] width 91 height 294
click at [687, 180] on div "go ( 'left' , 1 ) zap ( 'right' ) go ( 'right' , 1 ) zap ( 'up' ) zap ( 'up' ) …" at bounding box center [688, 187] width 91 height 294
type textarea "hit('down')"
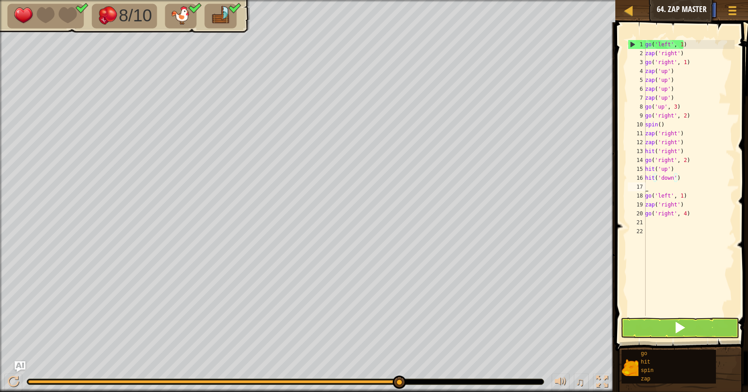
scroll to position [4, 0]
type textarea "z"
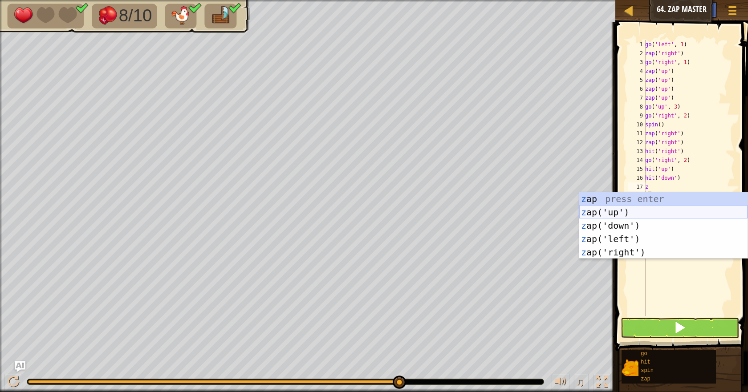
click at [648, 215] on div "z ap press enter z ap('up') press enter z ap('down') press enter z ap('left') p…" at bounding box center [663, 238] width 168 height 93
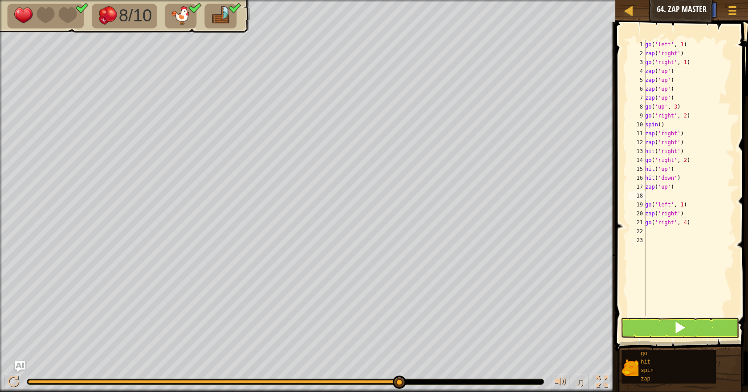
type textarea "z"
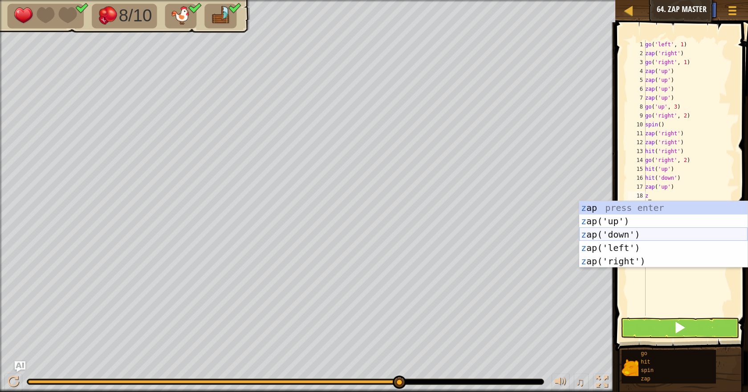
click at [629, 232] on div "z ap press enter z ap('up') press enter z ap('down') press enter z ap('left') p…" at bounding box center [663, 247] width 168 height 93
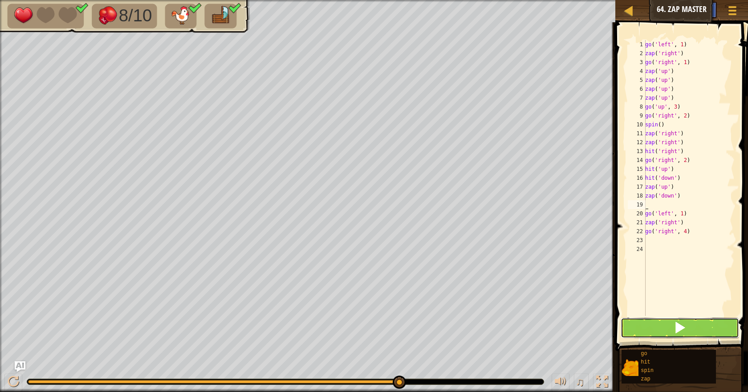
click at [673, 332] on button at bounding box center [679, 328] width 118 height 20
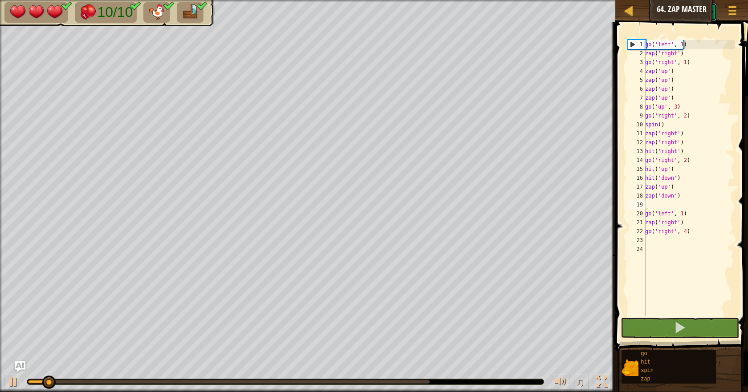
click at [715, 11] on button at bounding box center [708, 12] width 18 height 18
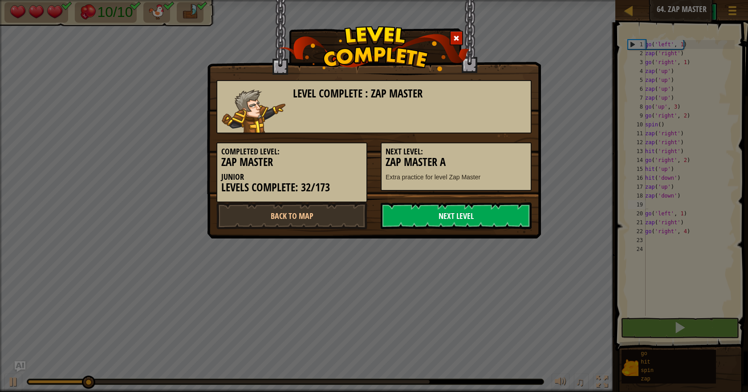
click at [484, 215] on link "Next Level" at bounding box center [456, 216] width 151 height 27
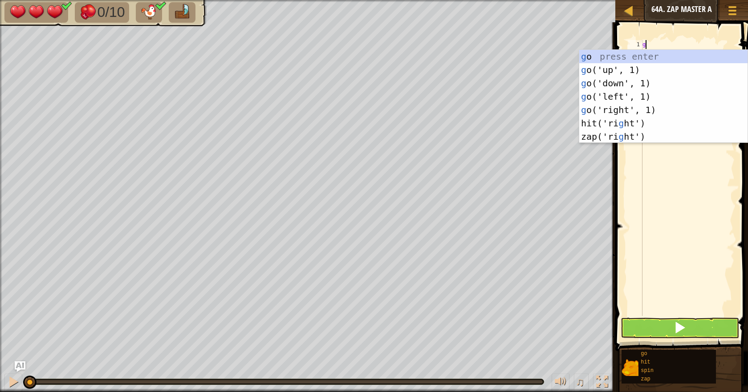
scroll to position [4, 0]
type textarea "gr"
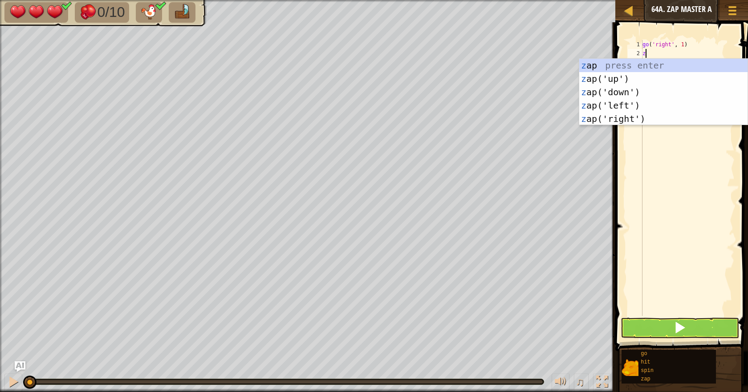
type textarea "zl"
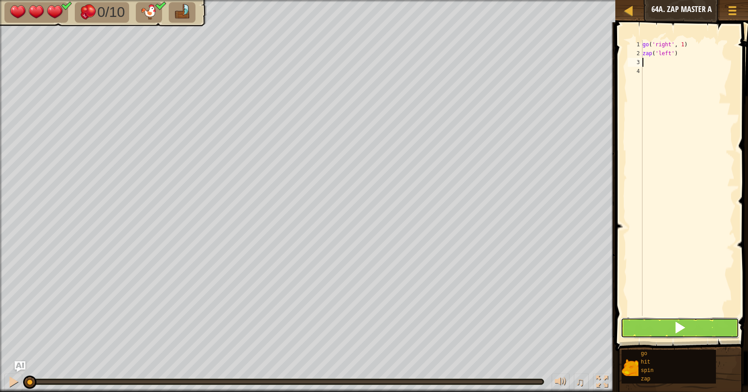
click at [694, 334] on button at bounding box center [679, 328] width 118 height 20
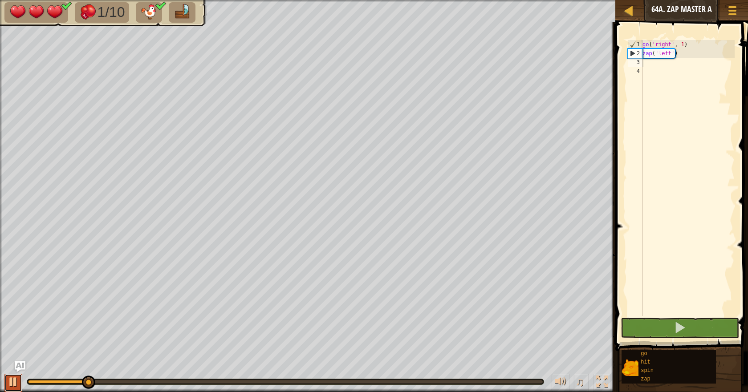
click at [8, 369] on div at bounding box center [14, 382] width 12 height 12
type textarea "g"
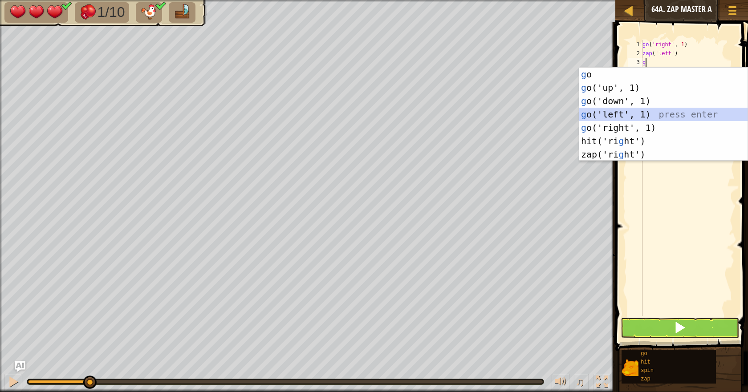
click at [647, 114] on div "g o press enter g o('up', 1) press enter g o('down', 1) press enter g o('left',…" at bounding box center [663, 128] width 168 height 120
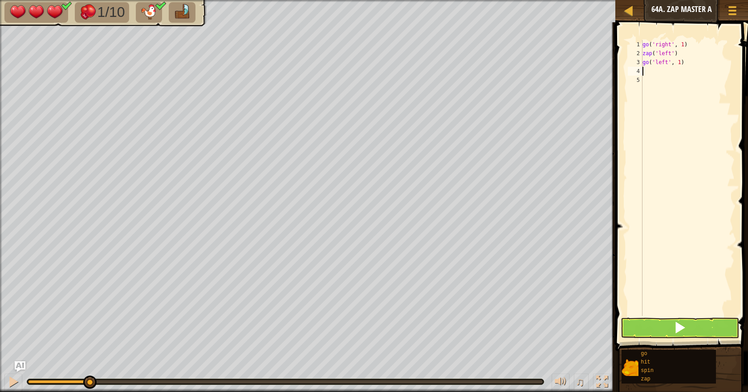
type textarea "z"
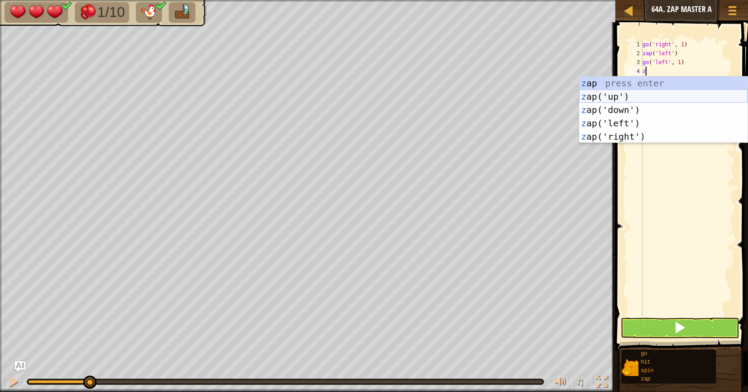
click at [645, 93] on div "z ap press enter z ap('up') press enter z ap('down') press enter z ap('left') p…" at bounding box center [663, 123] width 168 height 93
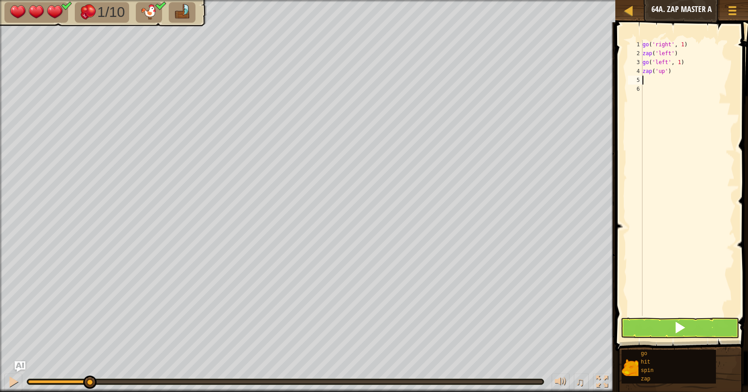
type textarea "z"
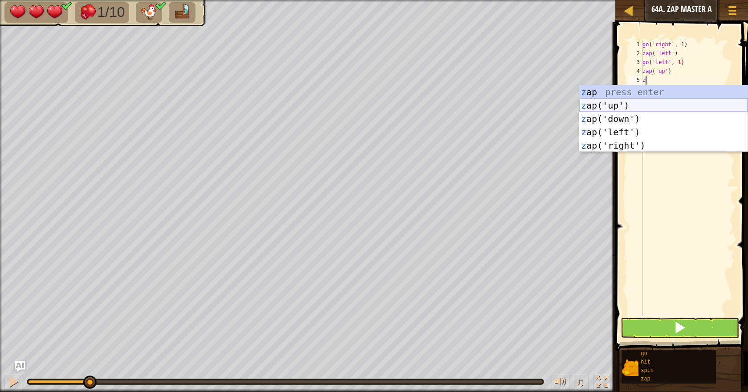
click at [641, 101] on div "z ap press enter z ap('up') press enter z ap('down') press enter z ap('left') p…" at bounding box center [663, 131] width 168 height 93
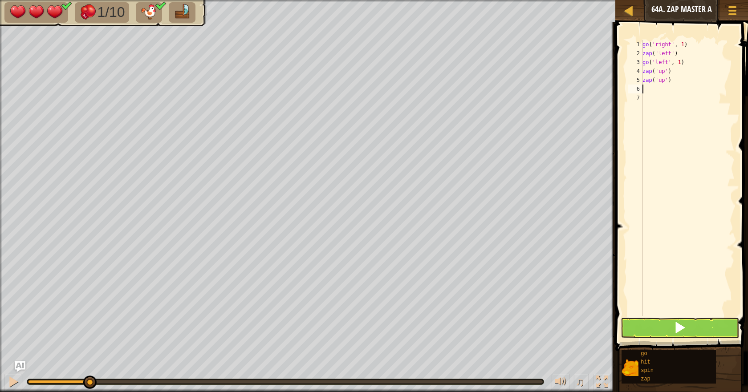
type textarea "z"
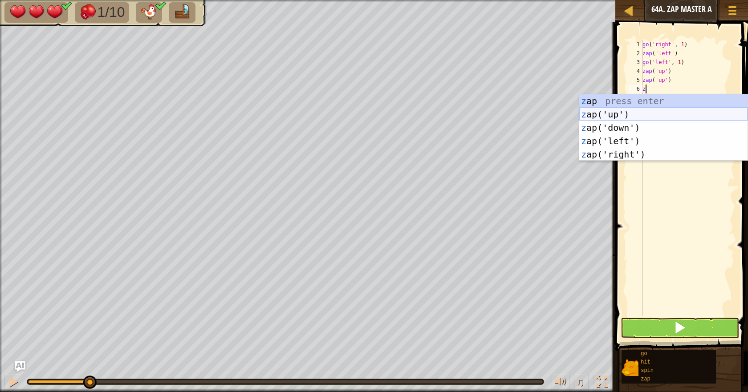
click at [641, 112] on div "z ap press enter z ap('up') press enter z ap('down') press enter z ap('left') p…" at bounding box center [663, 140] width 168 height 93
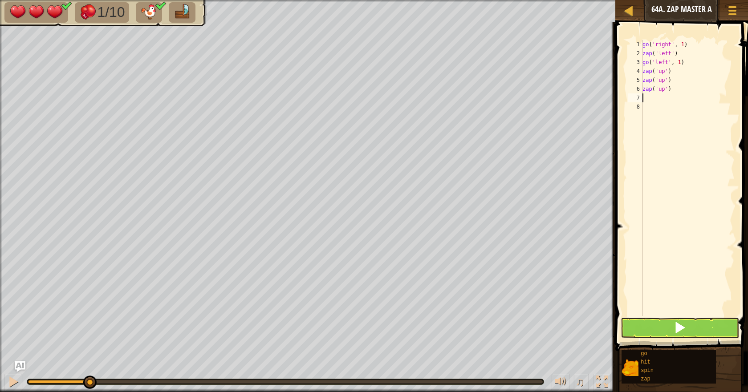
type textarea "z"
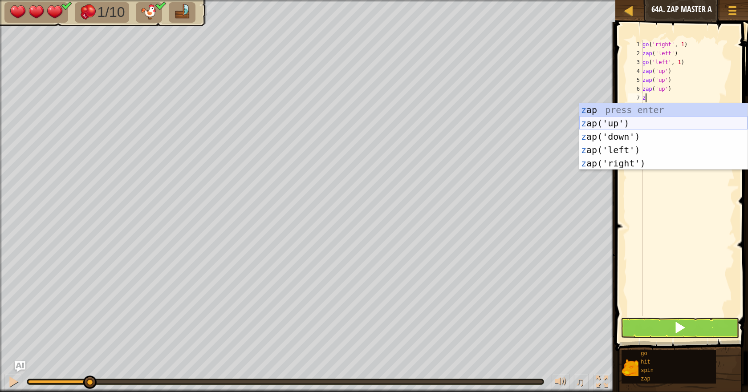
click at [633, 119] on div "z ap press enter z ap('up') press enter z ap('down') press enter z ap('left') p…" at bounding box center [663, 149] width 168 height 93
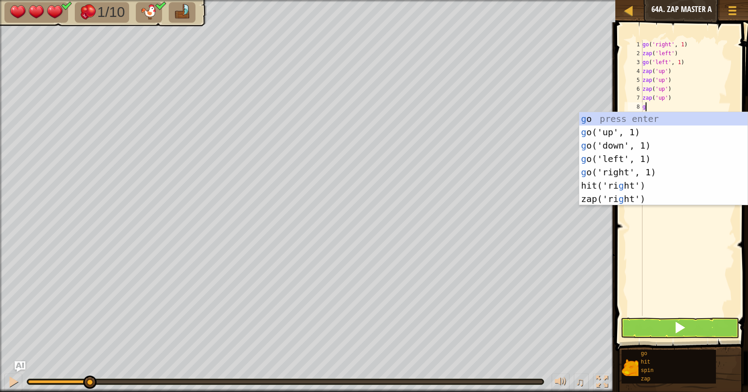
type textarea "gd"
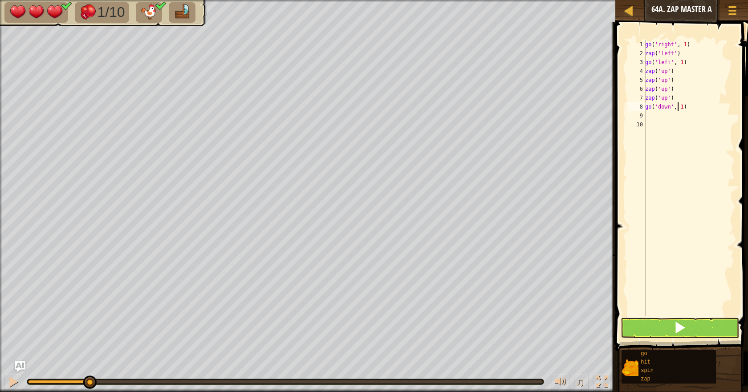
click at [678, 105] on div "go ( 'right' , 1 ) zap ( 'left' ) go ( 'left' , 1 ) zap ( 'up' ) zap ( 'up' ) z…" at bounding box center [688, 187] width 91 height 294
click at [679, 107] on div "go ( 'right' , 1 ) zap ( 'left' ) go ( 'left' , 1 ) zap ( 'up' ) zap ( 'up' ) z…" at bounding box center [688, 187] width 91 height 294
type textarea "go('down', 3)"
click at [679, 126] on div "go ( 'right' , 1 ) zap ( 'left' ) go ( 'left' , 1 ) zap ( 'up' ) zap ( 'up' ) z…" at bounding box center [688, 187] width 91 height 294
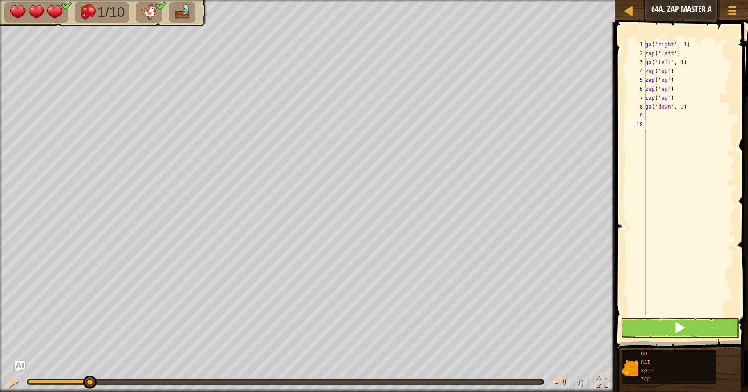
scroll to position [4, 0]
click at [679, 118] on div "go ( 'right' , 1 ) zap ( 'left' ) go ( 'left' , 1 ) zap ( 'up' ) zap ( 'up' ) z…" at bounding box center [688, 187] width 91 height 294
type textarea "g"
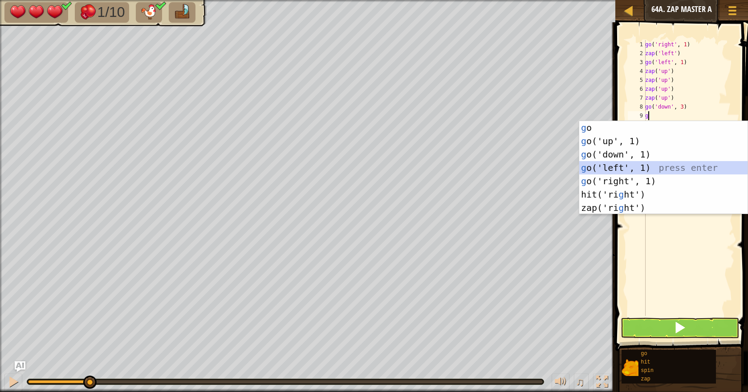
click at [625, 165] on div "g o press enter g o('up', 1) press enter g o('down', 1) press enter g o('left',…" at bounding box center [663, 181] width 168 height 120
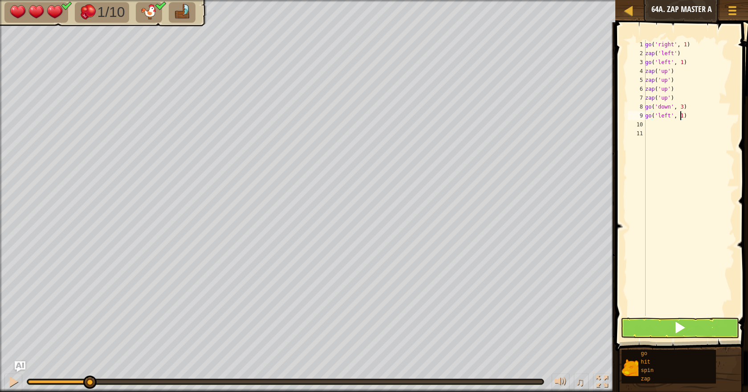
click at [679, 117] on div "go ( 'right' , 1 ) zap ( 'left' ) go ( 'left' , 1 ) zap ( 'up' ) zap ( 'up' ) z…" at bounding box center [688, 187] width 91 height 294
type textarea "go('left', 2)"
click at [660, 128] on div "go ( 'right' , 1 ) zap ( 'left' ) go ( 'left' , 1 ) zap ( 'up' ) zap ( 'up' ) z…" at bounding box center [688, 187] width 91 height 294
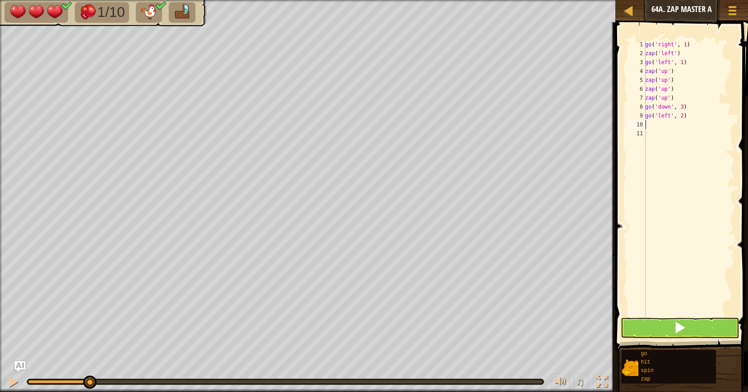
type textarea "s"
click at [657, 141] on div "s pin press enter" at bounding box center [663, 150] width 168 height 40
type textarea "h"
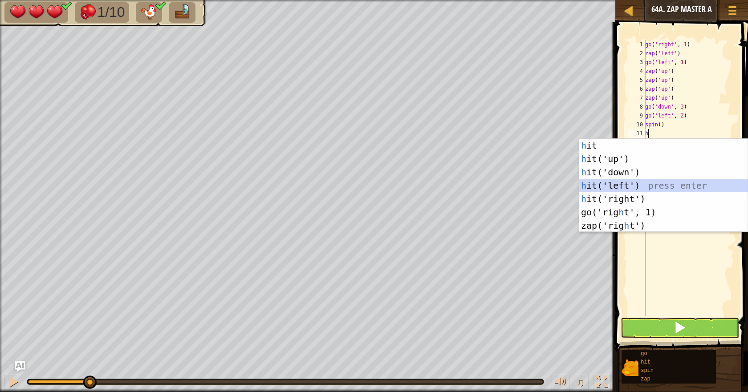
click at [637, 184] on div "h it press enter h it('up') press enter h it('down') press enter h it('left') p…" at bounding box center [663, 199] width 168 height 120
type textarea "h"
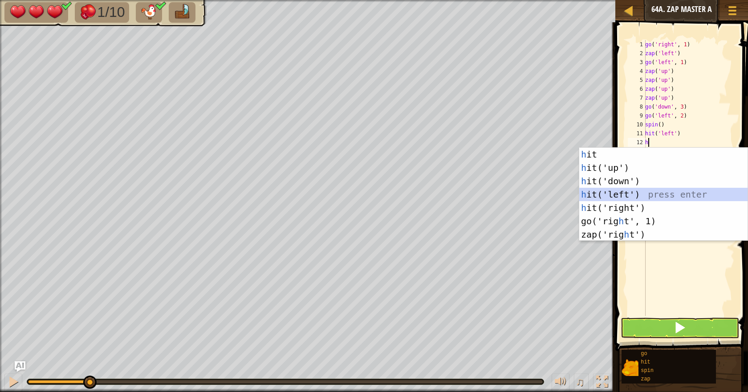
click at [637, 191] on div "h it press enter h it('up') press enter h it('down') press enter h it('left') p…" at bounding box center [663, 208] width 168 height 120
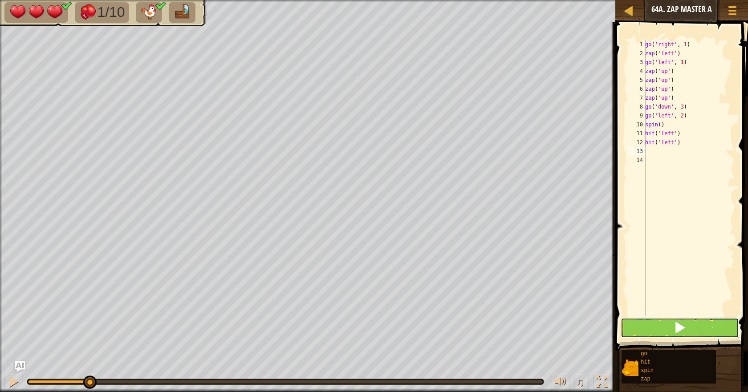
click at [645, 333] on button at bounding box center [679, 328] width 118 height 20
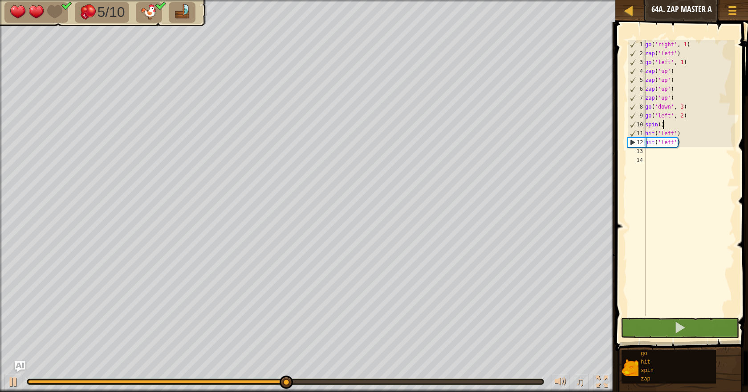
click at [664, 126] on div "go ( 'right' , 1 ) zap ( 'left' ) go ( 'left' , 1 ) zap ( 'up' ) zap ( 'up' ) z…" at bounding box center [688, 187] width 91 height 294
type textarea "spin()"
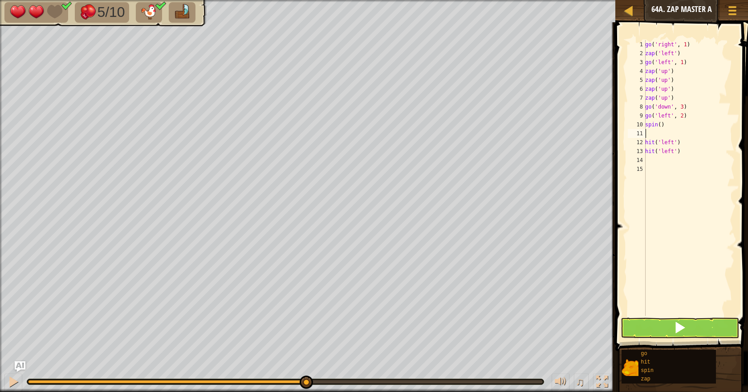
type textarea "g"
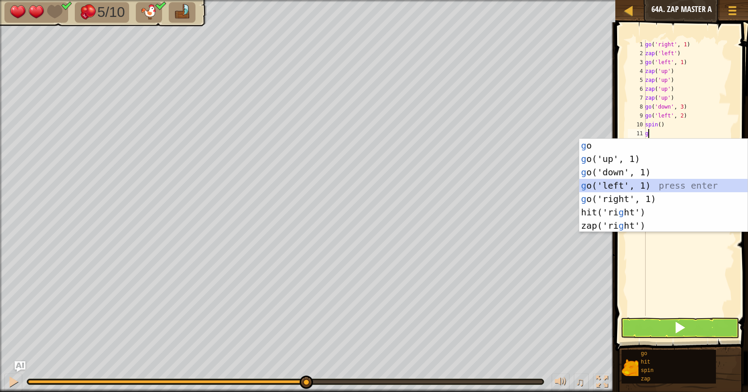
click at [647, 181] on div "g o press enter g o('up', 1) press enter g o('down', 1) press enter g o('left',…" at bounding box center [663, 199] width 168 height 120
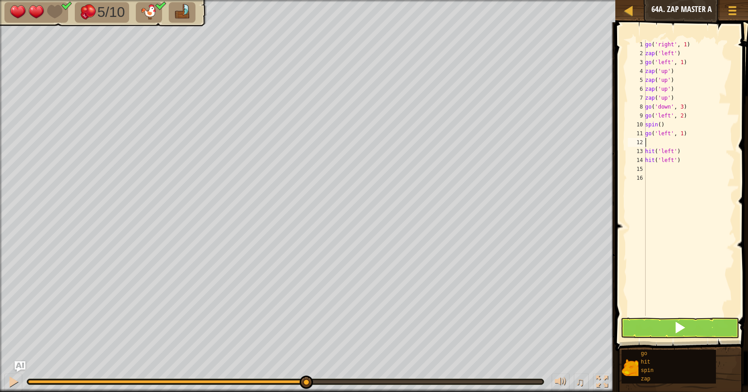
type textarea "go('left', 1)"
click at [661, 162] on div "go ( 'right' , 1 ) zap ( 'left' ) go ( 'left' , 1 ) zap ( 'up' ) zap ( 'up' ) z…" at bounding box center [688, 187] width 91 height 294
type textarea "g"
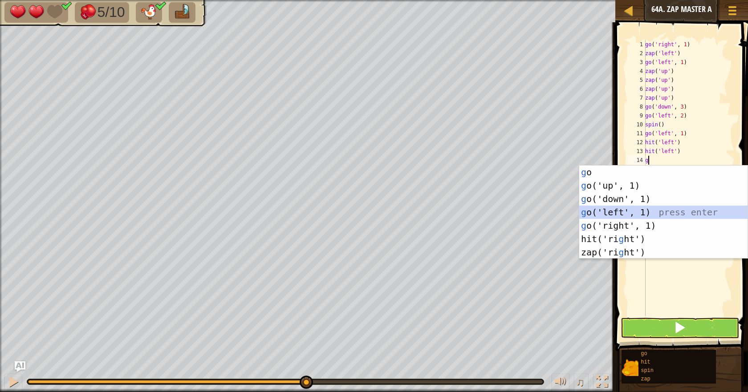
click at [627, 206] on div "g o press enter g o('up', 1) press enter g o('down', 1) press enter g o('left',…" at bounding box center [663, 226] width 168 height 120
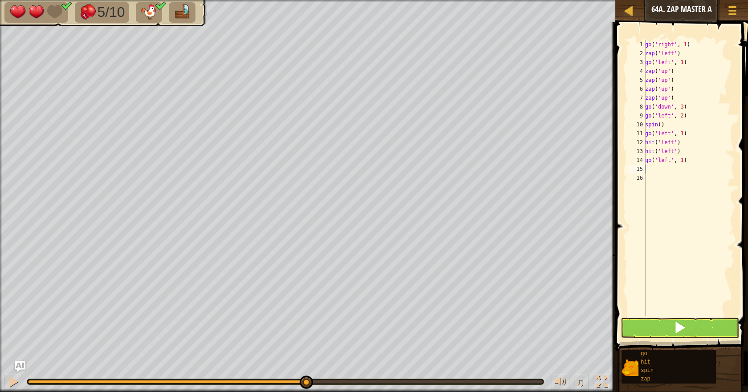
type textarea "h"
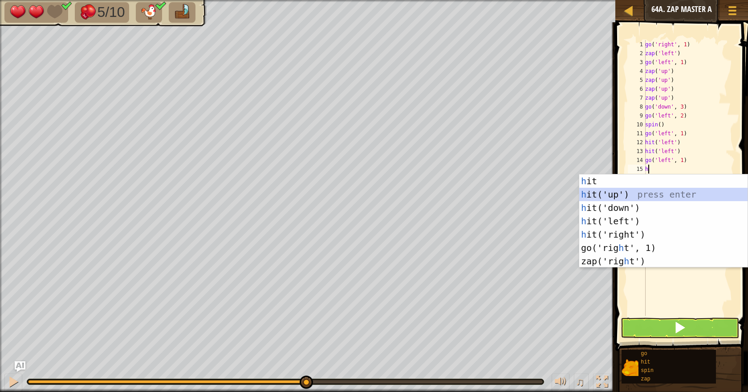
click at [626, 197] on div "h it press enter h it('up') press enter h it('down') press enter h it('left') p…" at bounding box center [663, 234] width 168 height 120
type textarea "h"
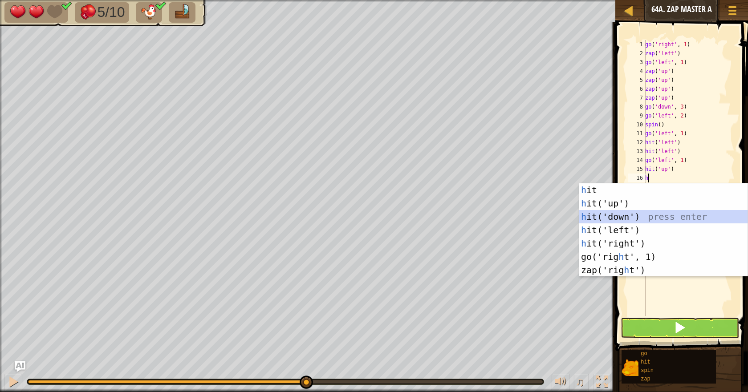
click at [618, 215] on div "h it press enter h it('up') press enter h it('down') press enter h it('left') p…" at bounding box center [663, 243] width 168 height 120
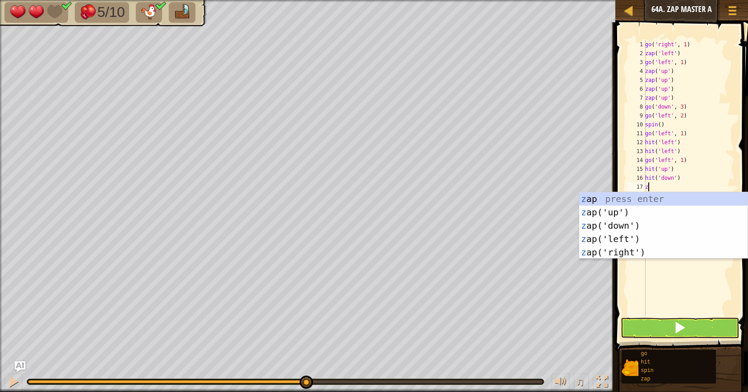
type textarea "zu"
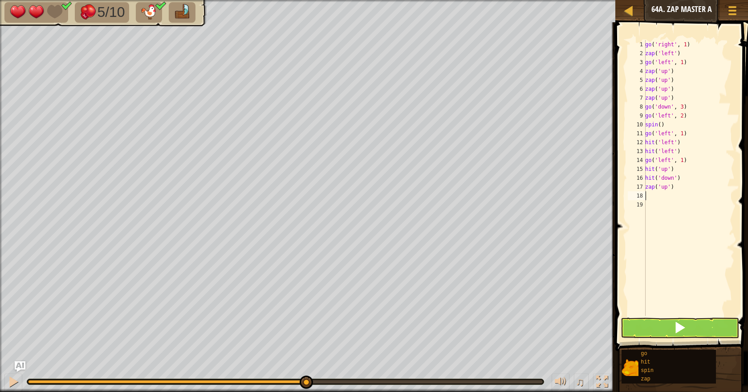
type textarea "zd"
click at [616, 203] on div "z ap(' d own') press enter" at bounding box center [663, 221] width 168 height 40
type textarea "go('up', 1)"
drag, startPoint x: 694, startPoint y: 212, endPoint x: 643, endPoint y: 218, distance: 52.0
click at [643, 218] on div "go('up', 1) 1 2 3 4 5 6 7 8 9 10 11 12 13 14 15 16 17 18 19 20 go ( 'right' , 1…" at bounding box center [680, 178] width 109 height 276
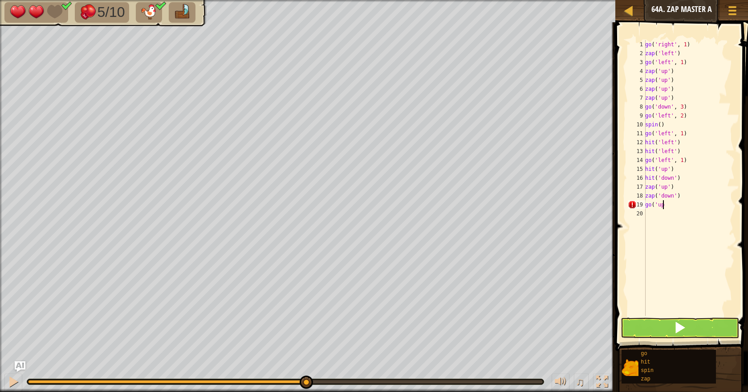
type textarea "g"
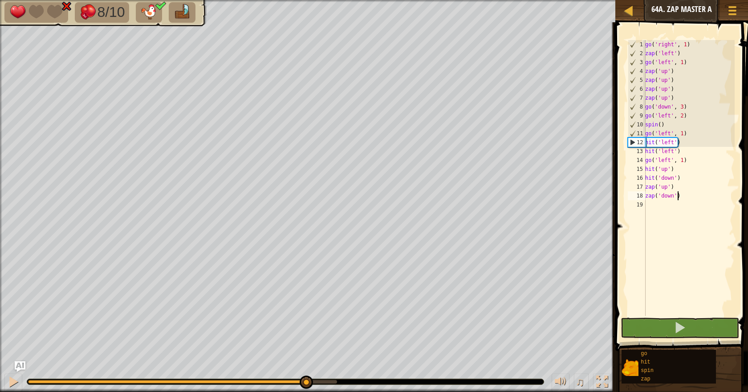
type textarea "zap('down')"
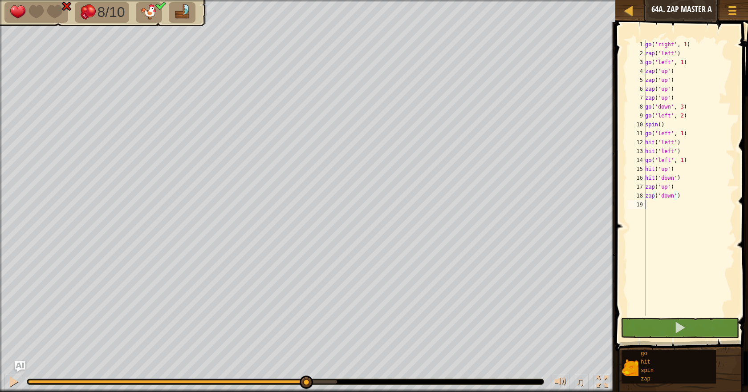
click at [662, 204] on div "go ( 'right' , 1 ) zap ( 'left' ) go ( 'left' , 1 ) zap ( 'up' ) zap ( 'up' ) z…" at bounding box center [688, 187] width 91 height 294
type textarea "g"
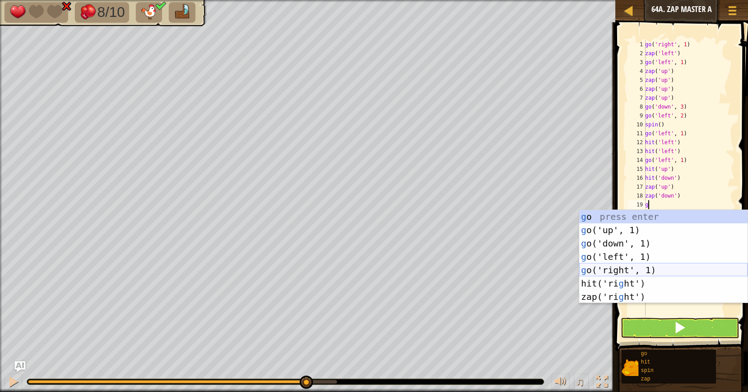
click at [609, 269] on div "g o press enter g o('up', 1) press enter g o('down', 1) press enter g o('left',…" at bounding box center [663, 270] width 168 height 120
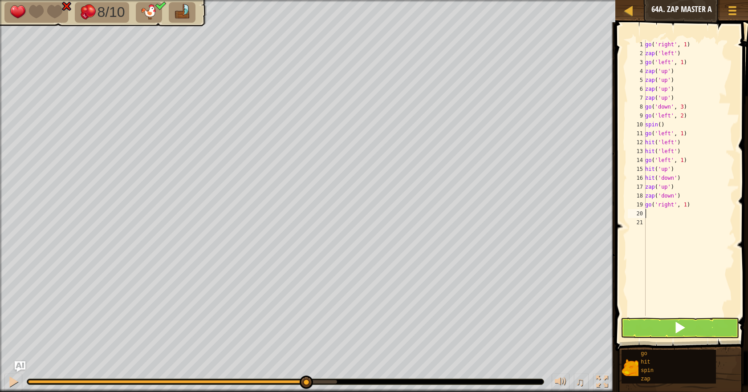
type textarea "z"
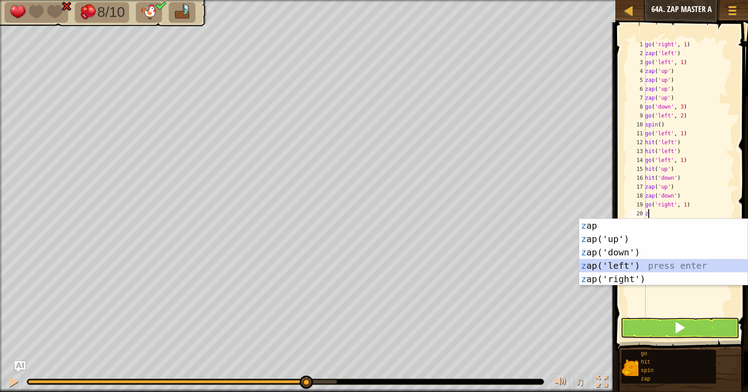
click at [612, 262] on div "z ap press enter z ap('up') press enter z ap('down') press enter z ap('left') p…" at bounding box center [663, 265] width 168 height 93
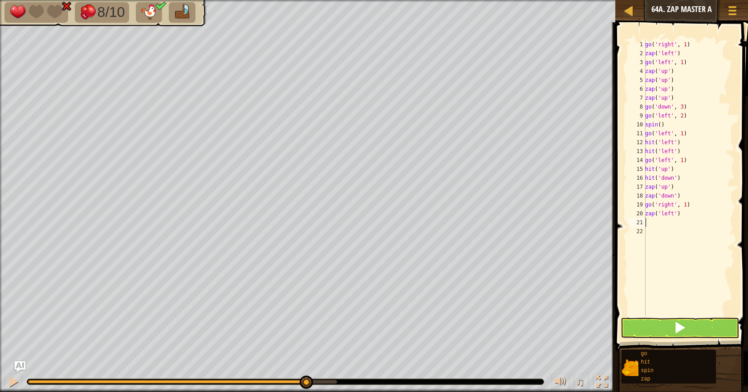
type textarea "g"
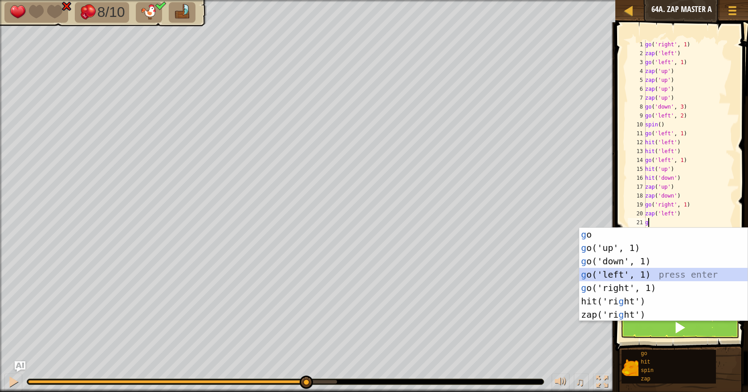
click at [608, 269] on div "g o press enter g o('up', 1) press enter g o('down', 1) press enter g o('left',…" at bounding box center [663, 288] width 168 height 120
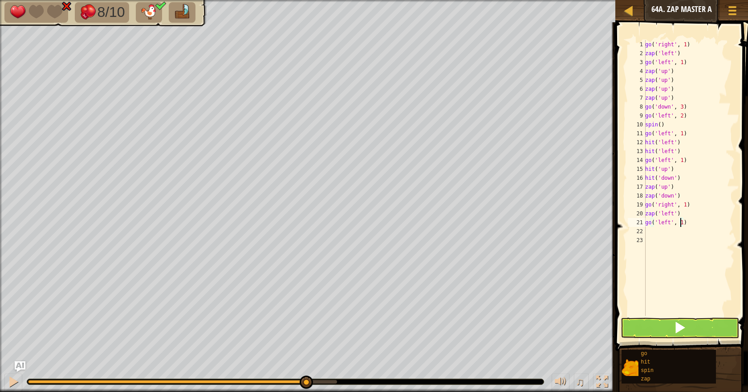
click at [679, 221] on div "go ( 'right' , 1 ) zap ( 'left' ) go ( 'left' , 1 ) zap ( 'up' ) zap ( 'up' ) z…" at bounding box center [688, 187] width 91 height 294
click at [682, 330] on span at bounding box center [679, 327] width 12 height 12
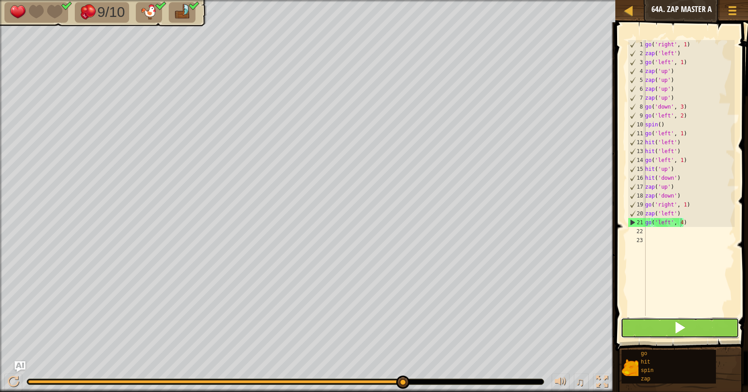
click at [693, 332] on button at bounding box center [679, 328] width 118 height 20
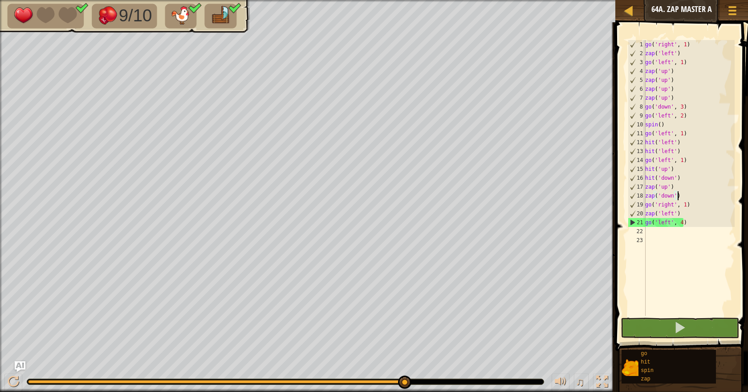
click at [681, 196] on div "go ( 'right' , 1 ) zap ( 'left' ) go ( 'left' , 1 ) zap ( 'up' ) zap ( 'up' ) z…" at bounding box center [688, 187] width 91 height 294
type textarea "zap('down')"
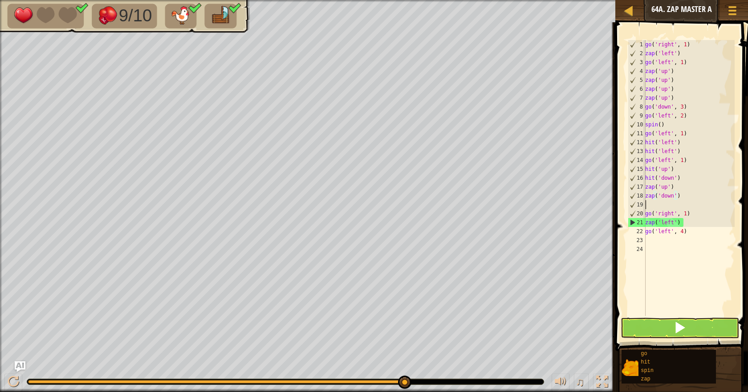
scroll to position [4, 0]
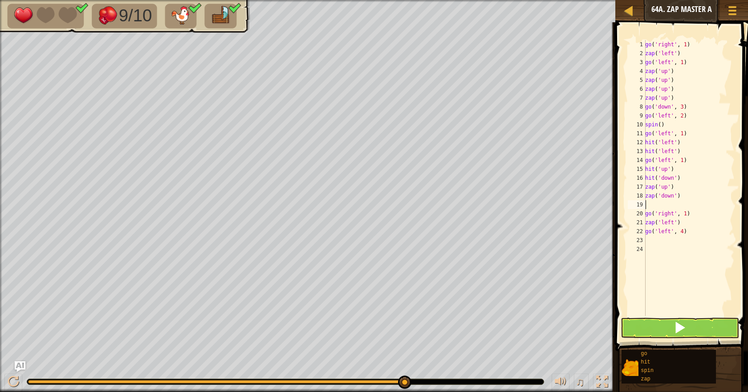
type textarea "zd"
click at [666, 320] on button at bounding box center [679, 328] width 118 height 20
type textarea "z"
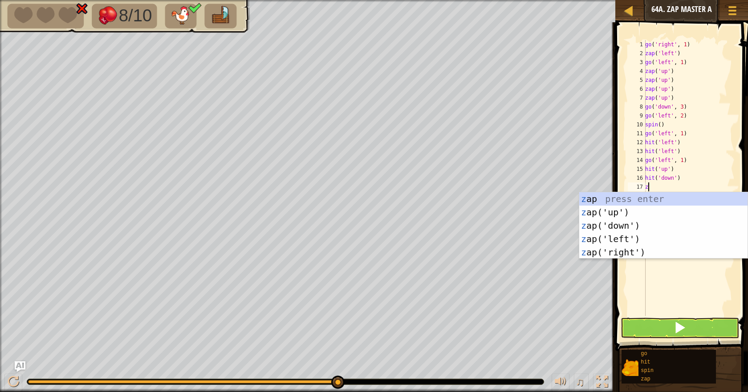
type textarea "zd"
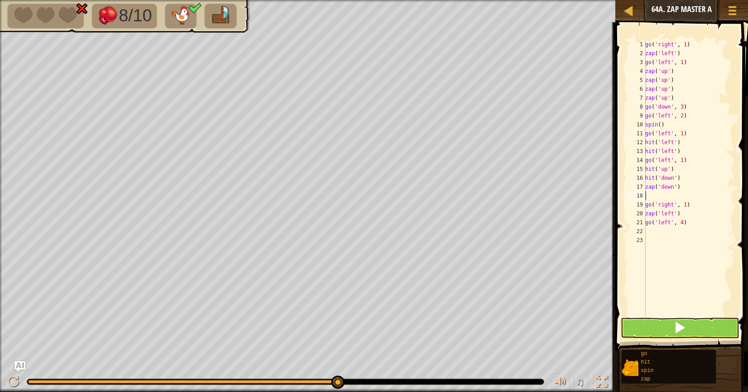
type textarea "zu"
type textarea "zap('up')"
click at [705, 328] on button at bounding box center [679, 328] width 118 height 20
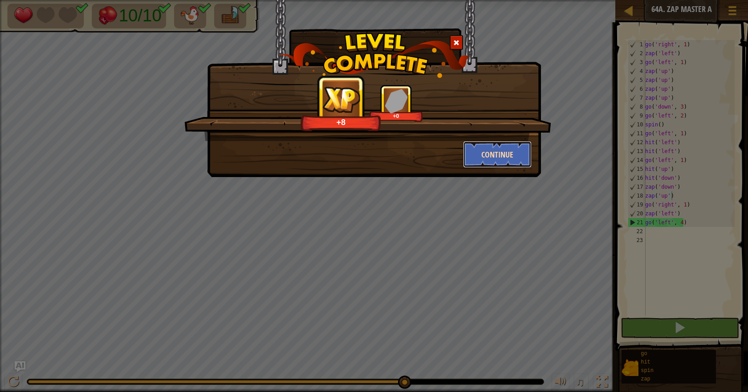
click at [487, 147] on button "Continue" at bounding box center [497, 154] width 69 height 27
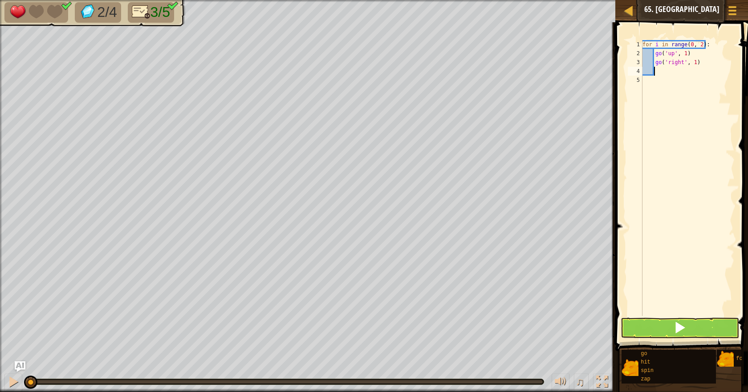
type textarea "gu"
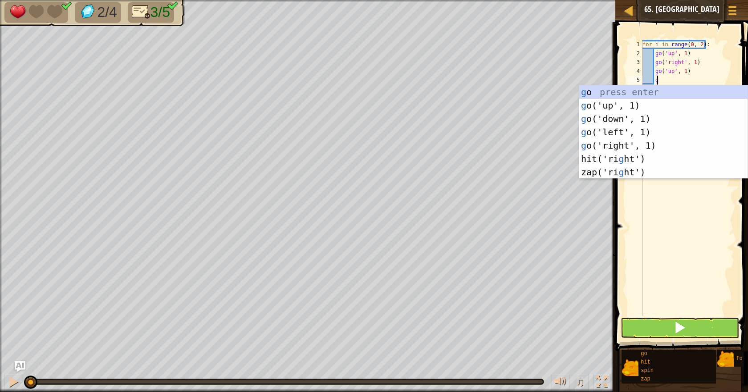
type textarea "gr"
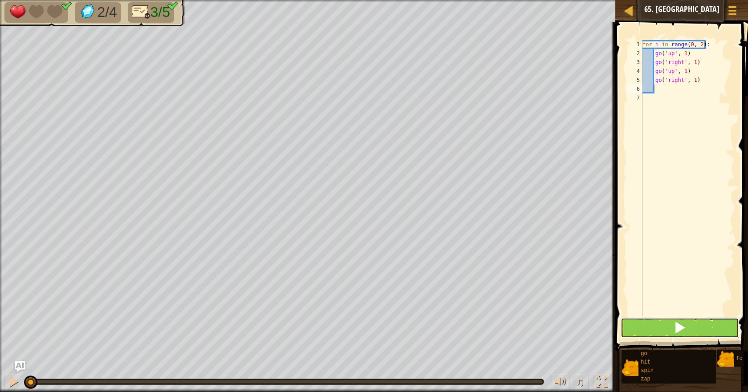
click at [672, 333] on button at bounding box center [679, 328] width 118 height 20
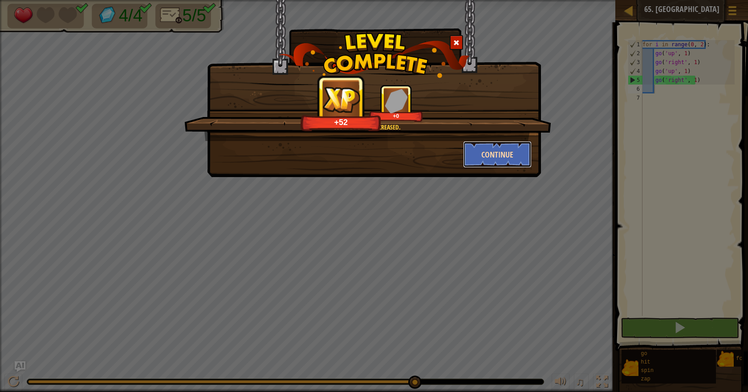
click at [491, 146] on button "Continue" at bounding box center [497, 154] width 69 height 27
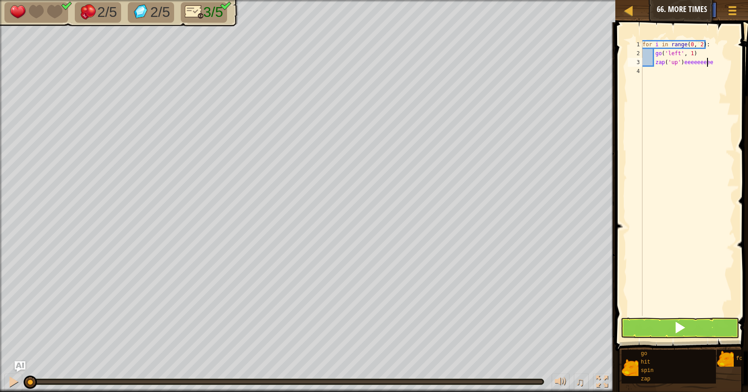
scroll to position [4, 5]
type textarea "zap('up')"
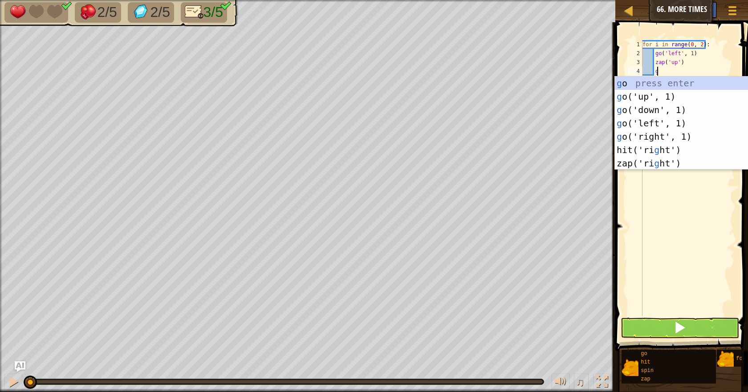
scroll to position [4, 1]
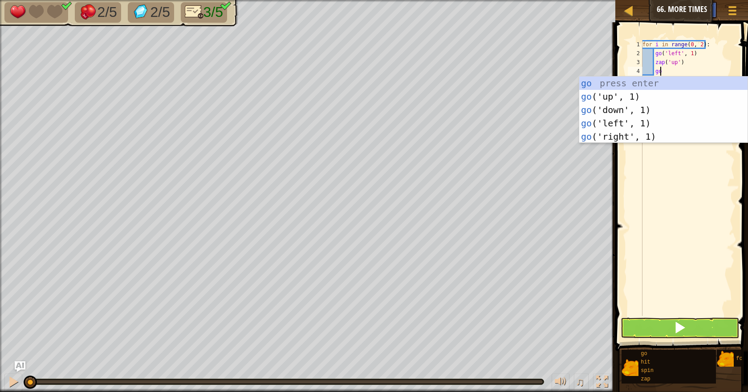
type textarea "gol"
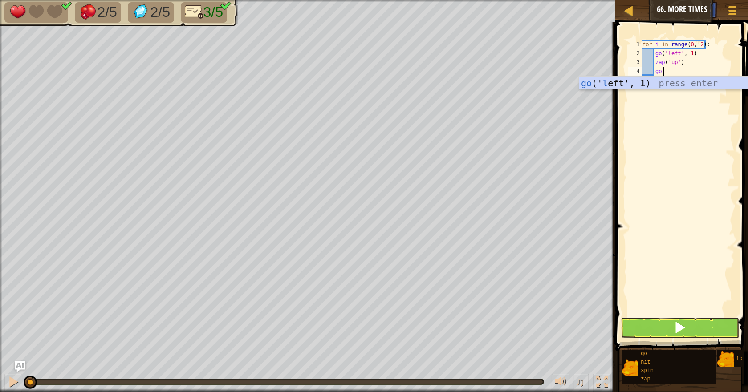
scroll to position [4, 0]
type textarea "zu"
click at [696, 331] on button at bounding box center [679, 328] width 118 height 20
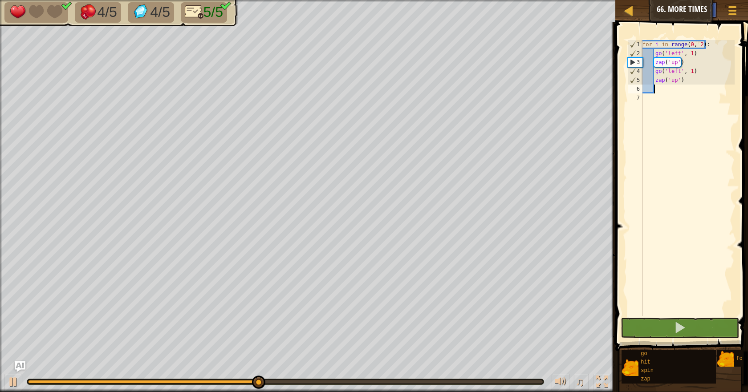
click at [698, 49] on div "for i in range ( 0 , 2 ) : go ( 'left' , 1 ) zap ( 'up' ) go ( 'left' , 1 ) zap…" at bounding box center [688, 187] width 94 height 294
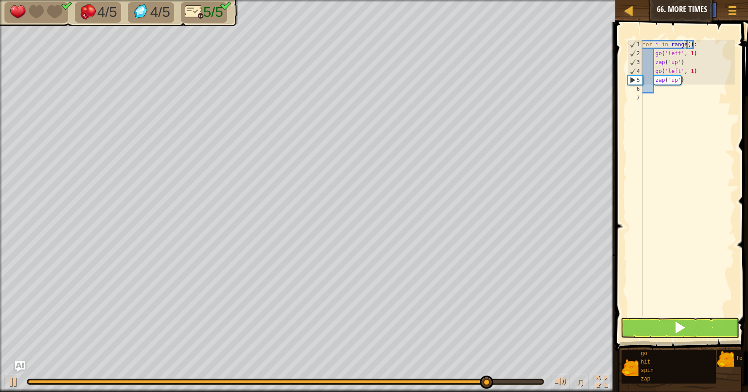
scroll to position [4, 4]
type textarea "for i in range(5):"
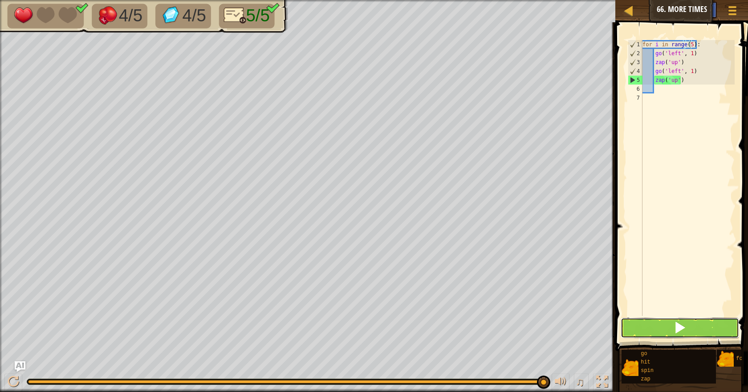
click at [639, 333] on button at bounding box center [679, 328] width 118 height 20
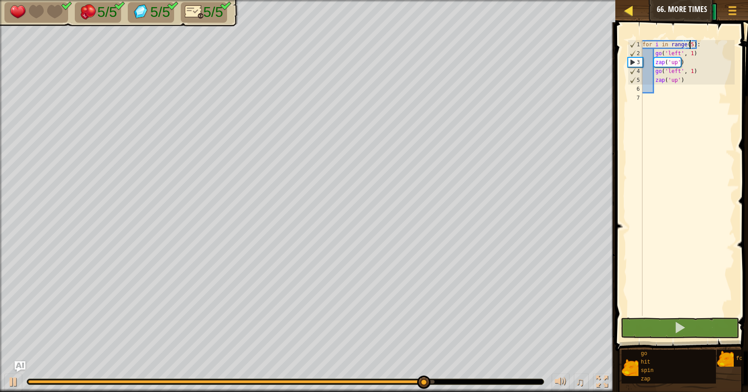
click at [630, 0] on body "Map Junior 66. More Times Game Menu Ask AI 1 הההההההההההההההההההההההההההההההההה…" at bounding box center [374, 0] width 748 height 0
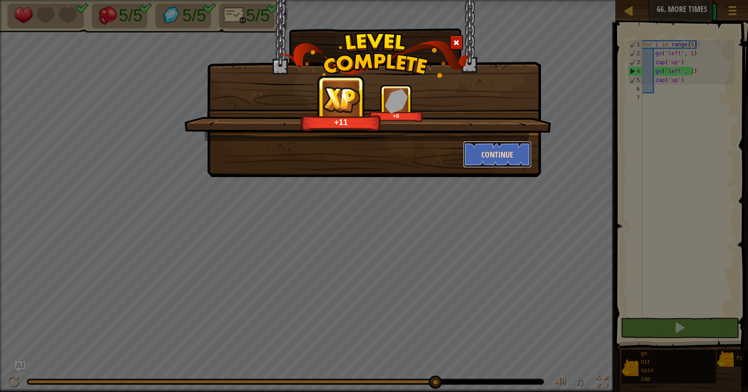
click at [486, 147] on button "Continue" at bounding box center [497, 154] width 69 height 27
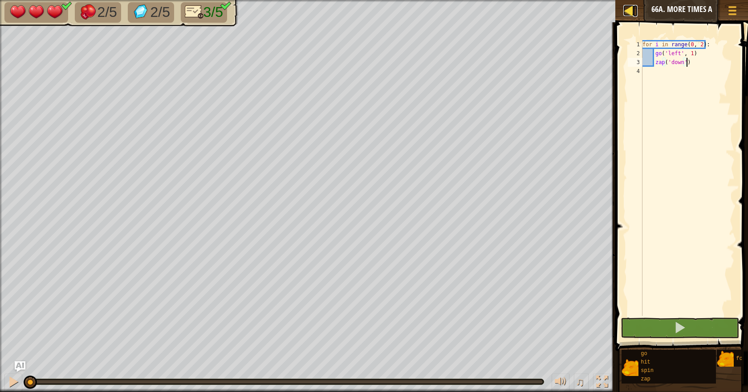
click at [633, 15] on div at bounding box center [628, 10] width 11 height 11
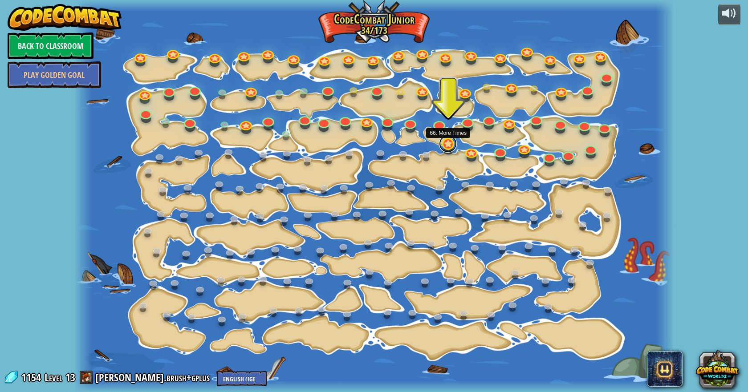
click at [450, 149] on link at bounding box center [448, 144] width 18 height 18
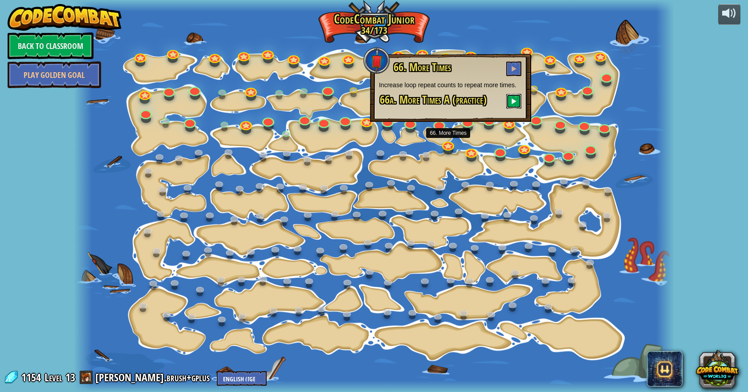
click at [515, 98] on button at bounding box center [513, 101] width 15 height 15
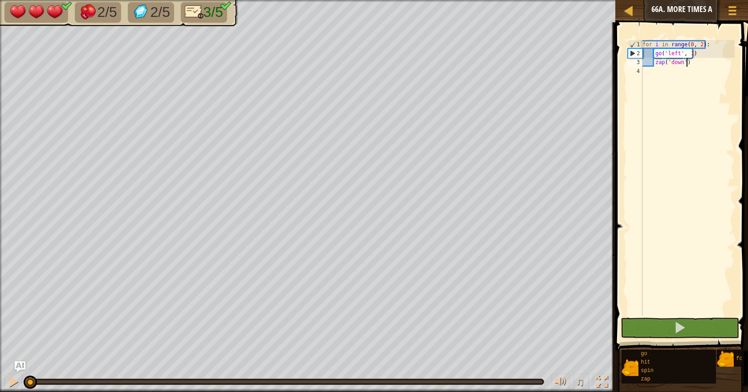
click at [686, 12] on div "Map Junior 66a. More Times A Game Menu Ask AI" at bounding box center [681, 11] width 133 height 22
click at [554, 18] on div "Map Junior 66a. More Times A Game Menu Ask AI 1 ההההההההההההההההההההההההההההההה…" at bounding box center [374, 196] width 748 height 392
click at [697, 47] on div "for i in range ( 0 , 2 ) : go ( 'left' , 1 ) zap ( 'down' )" at bounding box center [688, 187] width 94 height 294
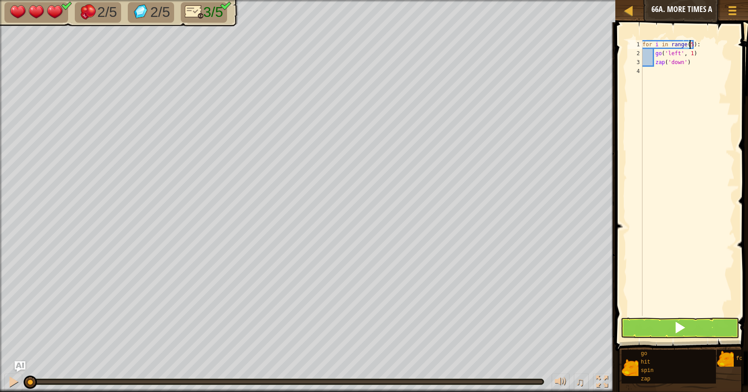
scroll to position [4, 4]
type textarea "for i in range(5):"
click at [661, 320] on button at bounding box center [679, 328] width 118 height 20
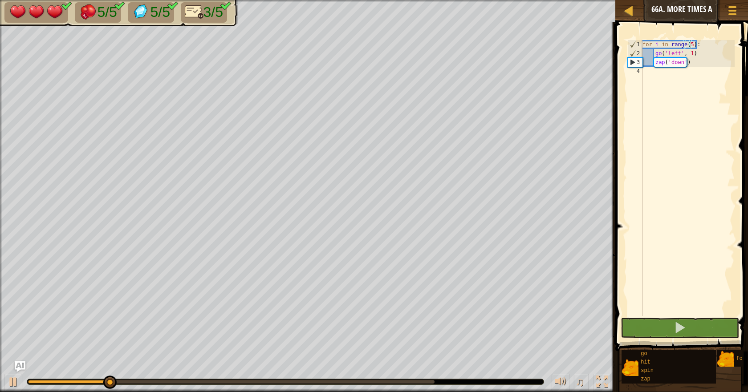
click at [715, 11] on button at bounding box center [708, 12] width 18 height 18
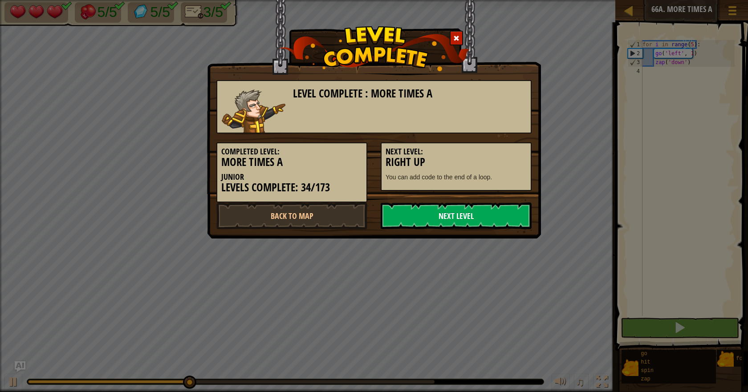
click at [448, 209] on link "Next Level" at bounding box center [456, 216] width 151 height 27
